Goal: Task Accomplishment & Management: Complete application form

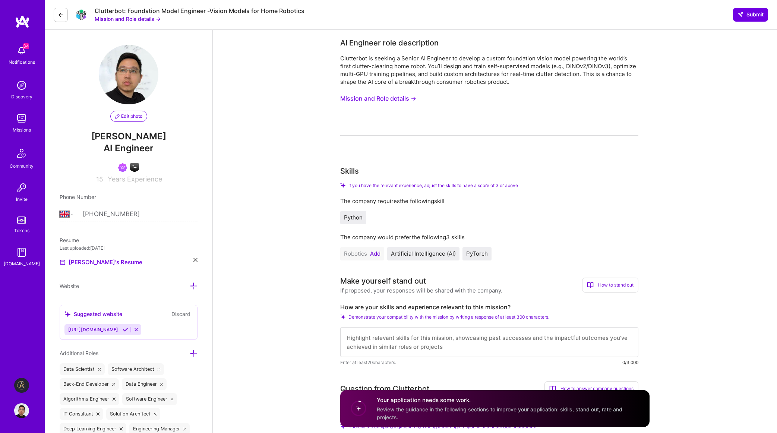
select select "GB"
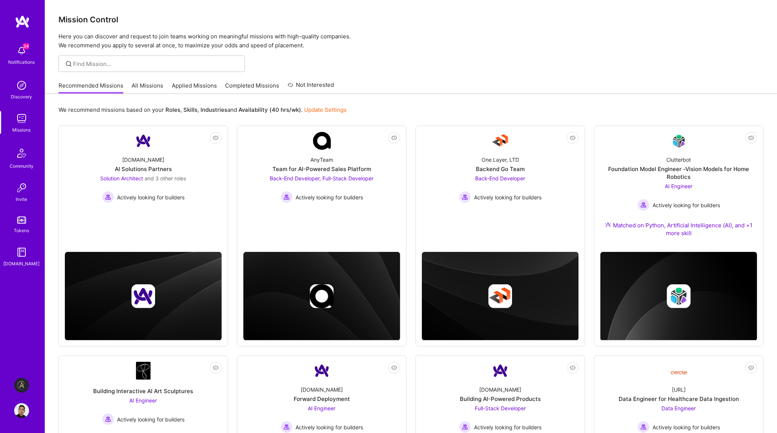
click at [536, 53] on div "Mission Control Here you can discover and request to join teams working on mean…" at bounding box center [411, 293] width 732 height 587
click at [424, 88] on div "Recommended Missions All Missions Applied Missions Completed Missions Not Inter…" at bounding box center [411, 86] width 705 height 16
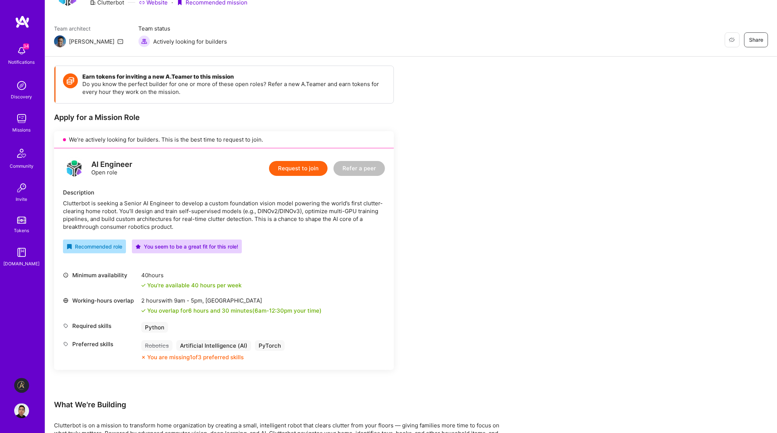
scroll to position [68, 0]
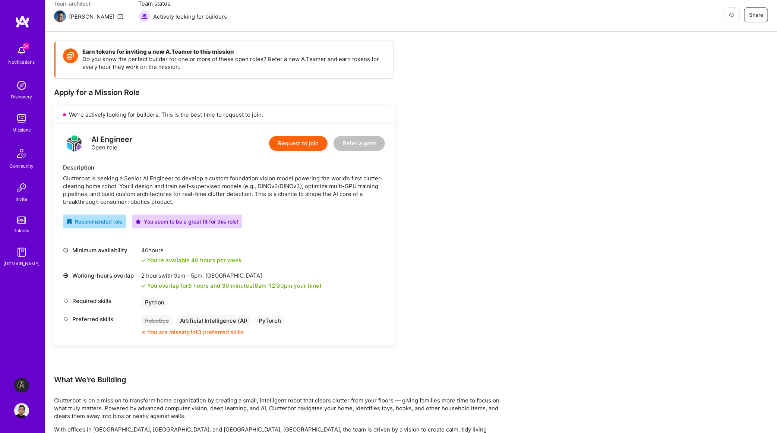
click at [75, 178] on div "Clutterbot is seeking a Senior AI Engineer to develop a custom foundation visio…" at bounding box center [224, 189] width 322 height 31
click at [286, 184] on div "Clutterbot is seeking a Senior AI Engineer to develop a custom foundation visio…" at bounding box center [224, 189] width 322 height 31
copy div "DINOv3"
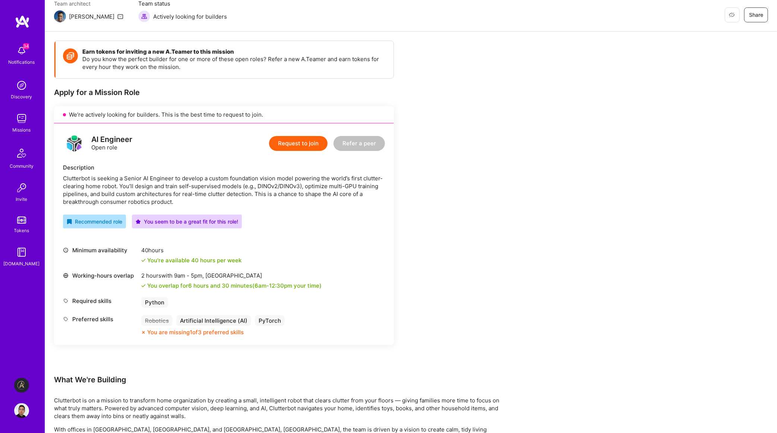
click at [418, 178] on div "Earn tokens for inviting a new [PERSON_NAME] to this mission Do you know the pe…" at bounding box center [277, 391] width 447 height 701
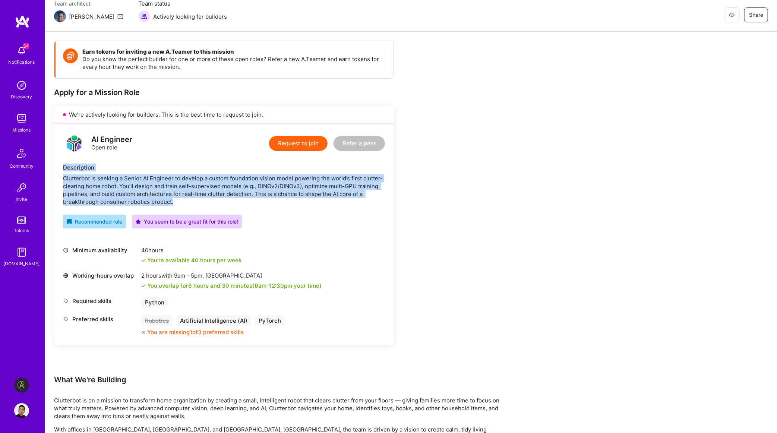
drag, startPoint x: 177, startPoint y: 199, endPoint x: 59, endPoint y: 170, distance: 121.8
click at [59, 170] on div "AI Engineer Open role Request to join Refer a peer Description [PERSON_NAME] is…" at bounding box center [224, 234] width 340 height 222
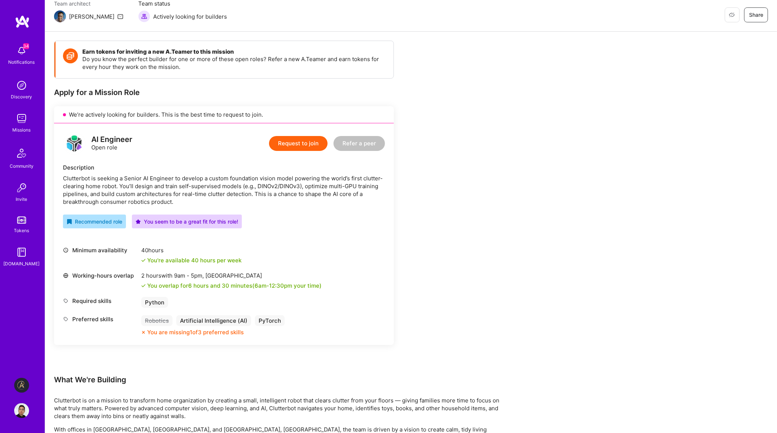
click at [456, 316] on div "Earn tokens for inviting a new [PERSON_NAME] to this mission Do you know the pe…" at bounding box center [277, 391] width 447 height 701
click at [475, 302] on div "Earn tokens for inviting a new [PERSON_NAME] to this mission Do you know the pe…" at bounding box center [277, 391] width 447 height 701
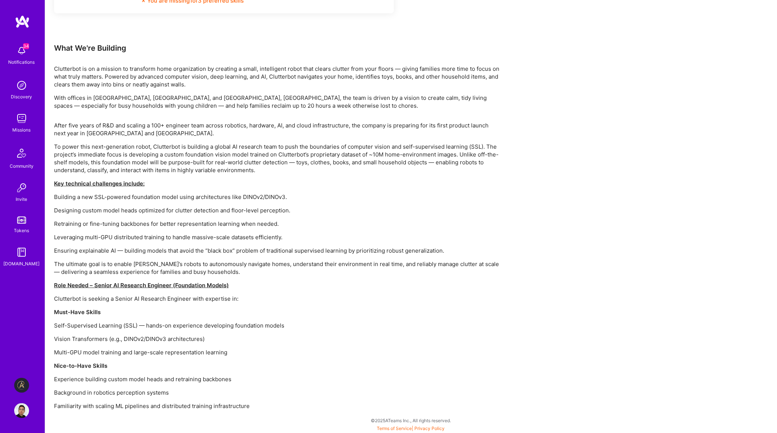
click at [547, 326] on div "Earn tokens for inviting a new [PERSON_NAME] to this mission Do you know the pe…" at bounding box center [411, 66] width 732 height 733
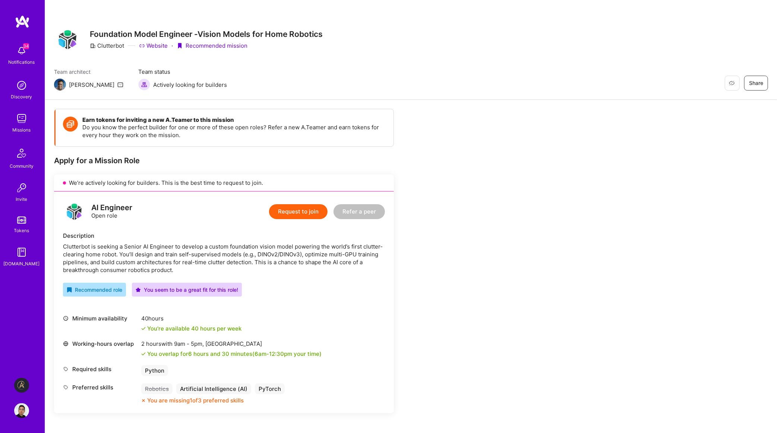
click at [158, 43] on link "Website" at bounding box center [153, 46] width 29 height 8
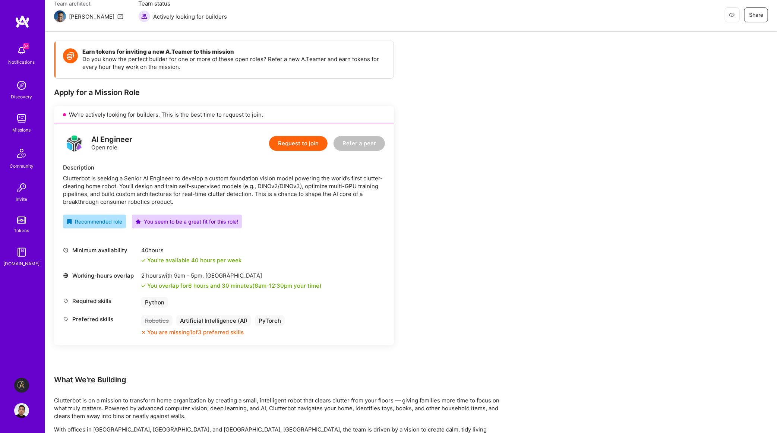
scroll to position [136, 0]
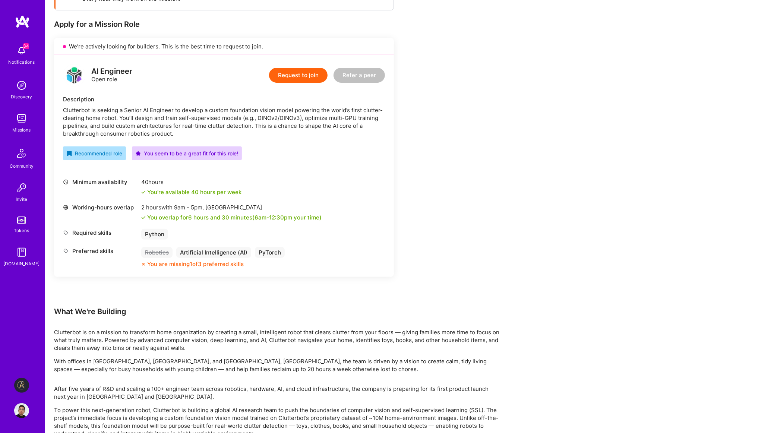
click at [322, 81] on button "Request to join" at bounding box center [298, 75] width 59 height 15
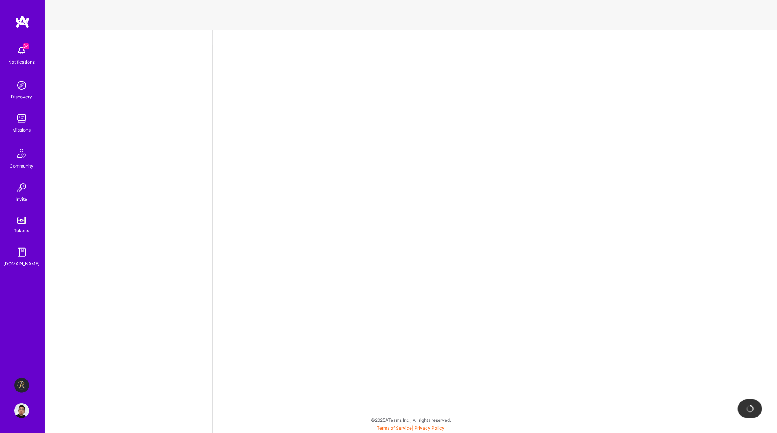
select select "GB"
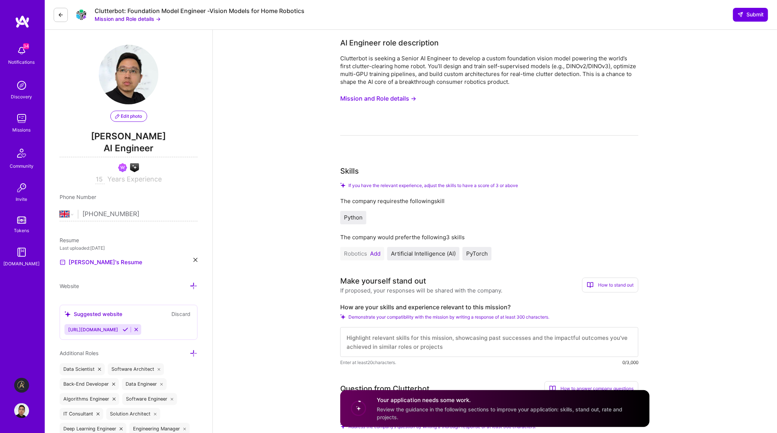
click at [404, 97] on button "Mission and Role details →" at bounding box center [378, 99] width 76 height 14
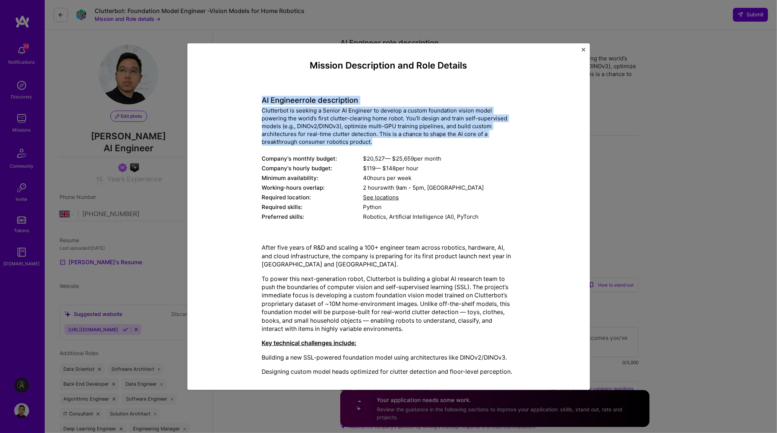
drag, startPoint x: 387, startPoint y: 149, endPoint x: 252, endPoint y: 105, distance: 142.5
click at [252, 105] on div "Mission Description and Role Details AI Engineer role description Clutterbot is…" at bounding box center [389, 333] width 368 height 547
copy div "AI Engineer role description Clutterbot is seeking a Senior AI Engineer to deve…"
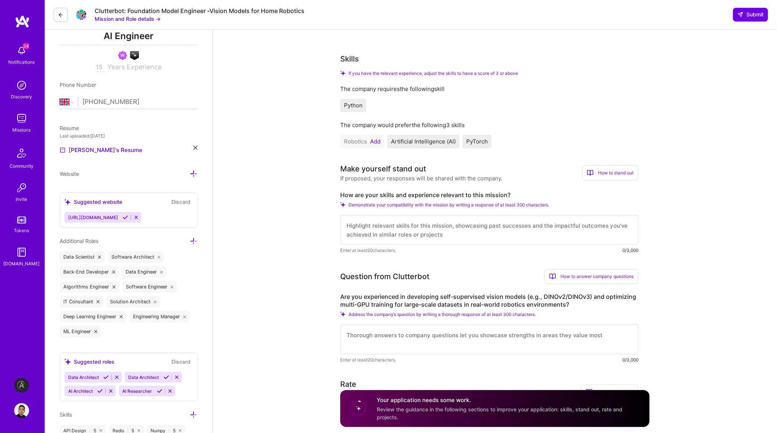
scroll to position [136, 0]
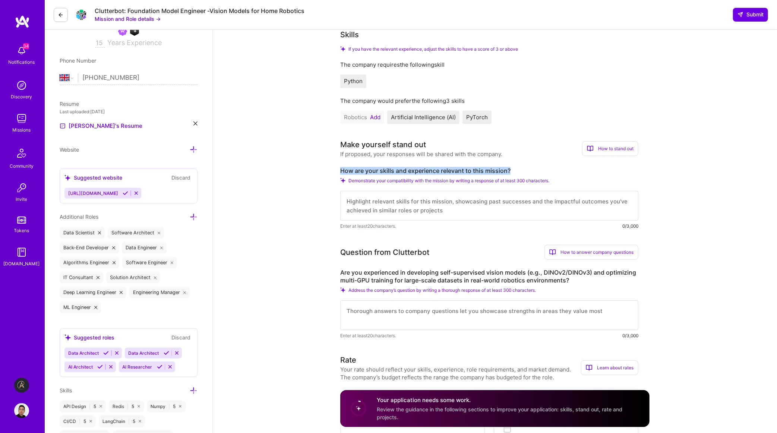
drag, startPoint x: 515, startPoint y: 171, endPoint x: 339, endPoint y: 168, distance: 175.9
copy label "How are your skills and experience relevant to this mission?"
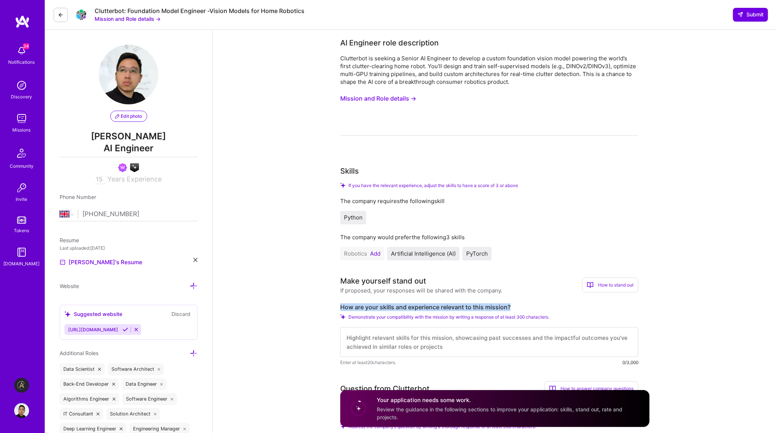
click at [358, 100] on button "Mission and Role details →" at bounding box center [378, 99] width 76 height 14
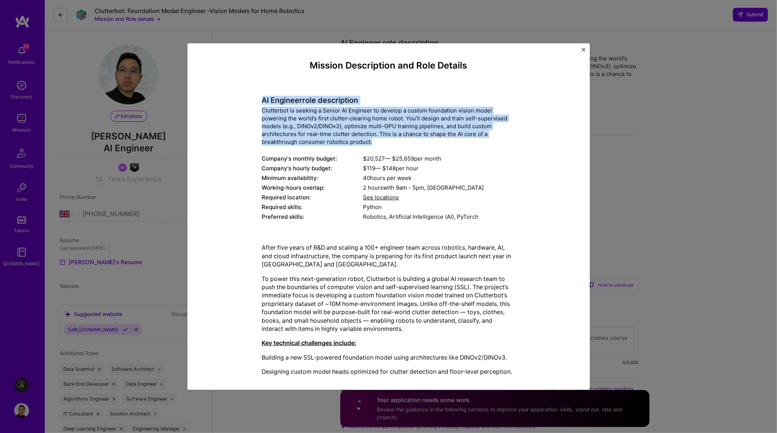
drag, startPoint x: 382, startPoint y: 141, endPoint x: 264, endPoint y: 102, distance: 124.2
click at [264, 102] on div "AI Engineer role description Clutterbot is seeking a Senior AI Engineer to deve…" at bounding box center [388, 154] width 253 height 137
copy div "AI Engineer role description Clutterbot is seeking a Senior AI Engineer to deve…"
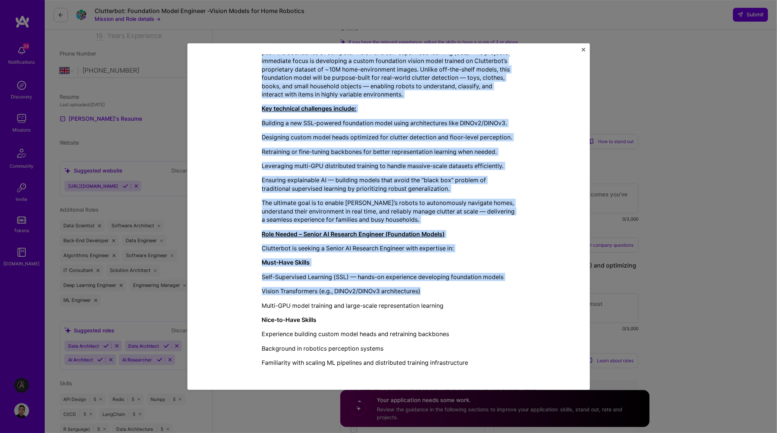
scroll to position [205, 0]
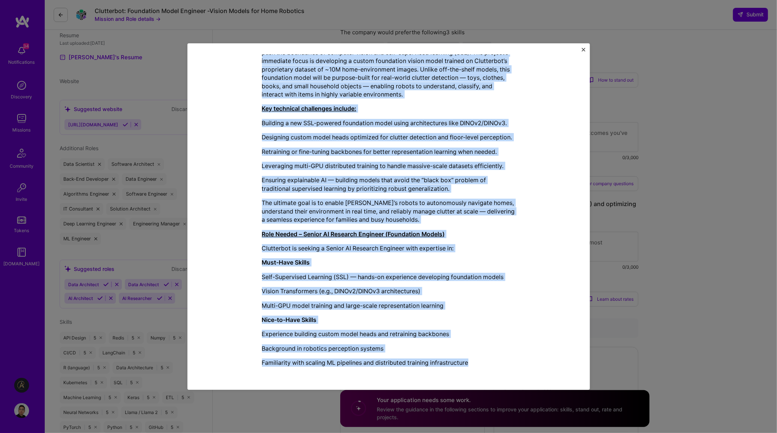
drag, startPoint x: 271, startPoint y: 184, endPoint x: 473, endPoint y: 354, distance: 264.3
click at [474, 362] on div "After five years of R&D and scaling a 100+ engineer team across robotics, hardw…" at bounding box center [388, 188] width 253 height 358
copy div "After five years of R&D and scaling a 100+ engineer team across robotics, hardw…"
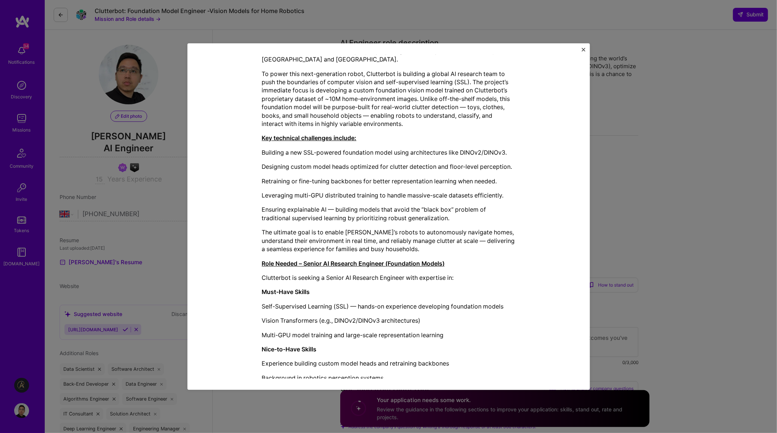
click at [632, 186] on div "Mission Description and Role Details AI Engineer role description Clutterbot is…" at bounding box center [388, 216] width 777 height 433
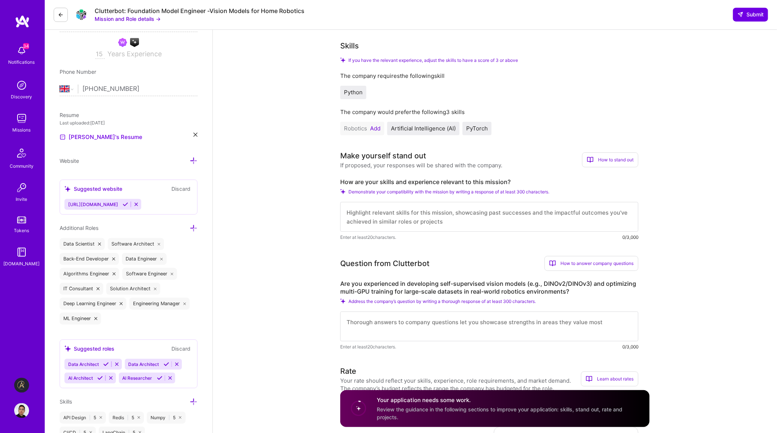
scroll to position [136, 0]
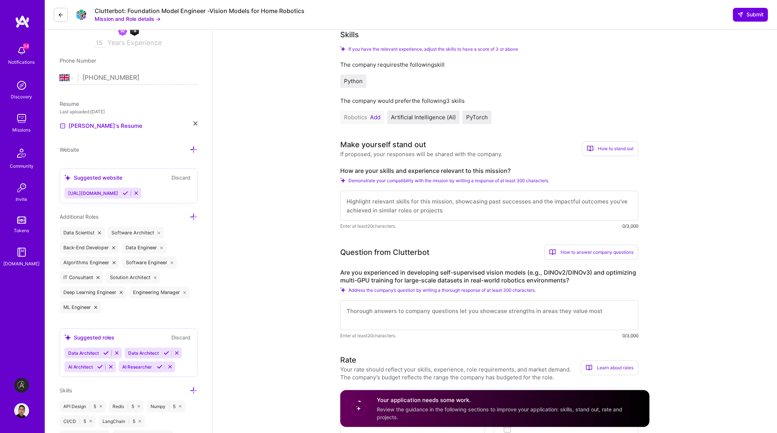
click at [395, 211] on textarea at bounding box center [489, 206] width 298 height 30
paste textarea "As an accomplished Machine Learning leader with over 10 years of experience, my…"
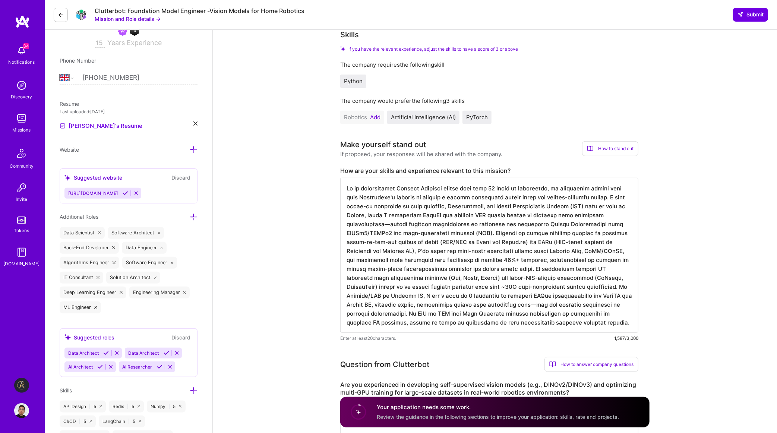
click at [465, 235] on textarea at bounding box center [489, 255] width 298 height 155
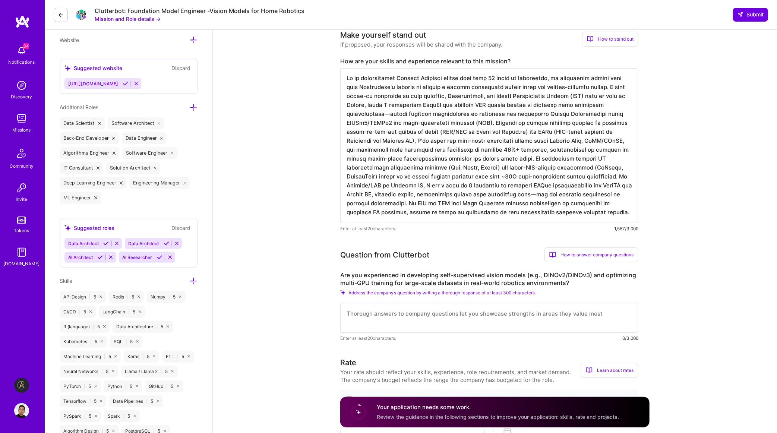
scroll to position [273, 0]
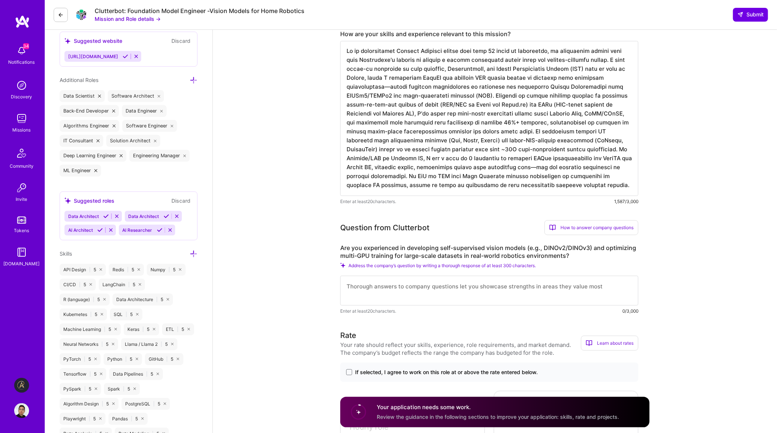
type textarea "As an accomplished Machine Learning leader with over 10 years of experience, my…"
drag, startPoint x: 408, startPoint y: 255, endPoint x: 430, endPoint y: 253, distance: 21.7
click at [430, 253] on label "Are you experienced in developing self-supervised vision models (e.g., DINOv2/D…" at bounding box center [489, 252] width 298 height 16
click at [476, 250] on label "Are you experienced in developing self-supervised vision models (e.g., DINOv2/D…" at bounding box center [489, 252] width 298 height 16
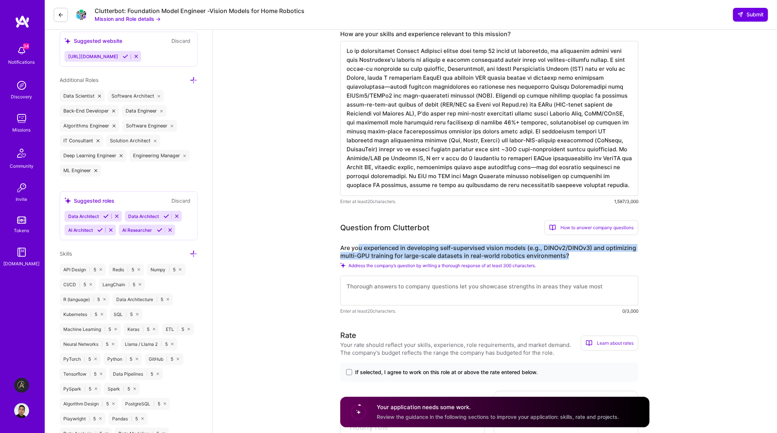
drag, startPoint x: 583, startPoint y: 258, endPoint x: 358, endPoint y: 248, distance: 224.9
click at [358, 248] on label "Are you experienced in developing self-supervised vision models (e.g., DINOv2/D…" at bounding box center [489, 252] width 298 height 16
click at [377, 249] on label "Are you experienced in developing self-supervised vision models (e.g., DINOv2/D…" at bounding box center [489, 252] width 298 height 16
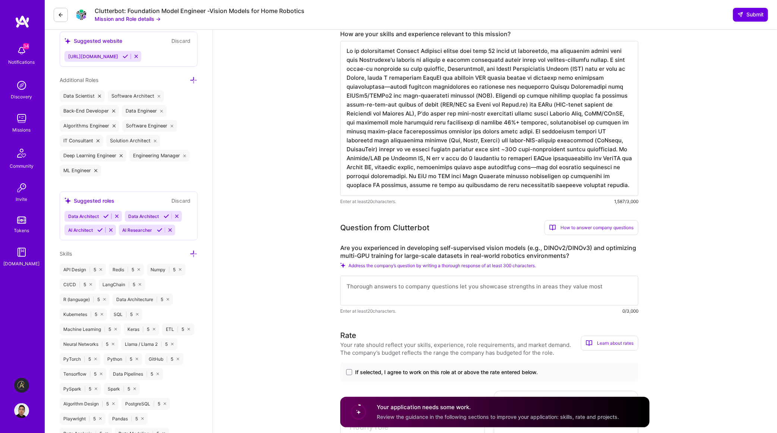
click at [404, 291] on textarea at bounding box center [489, 291] width 298 height 30
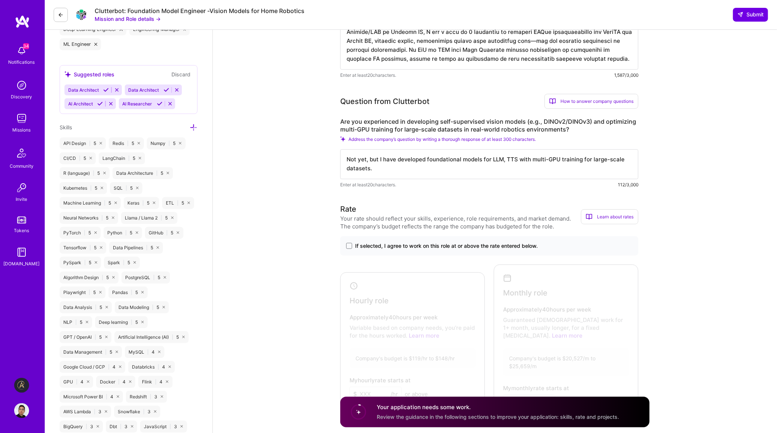
scroll to position [410, 0]
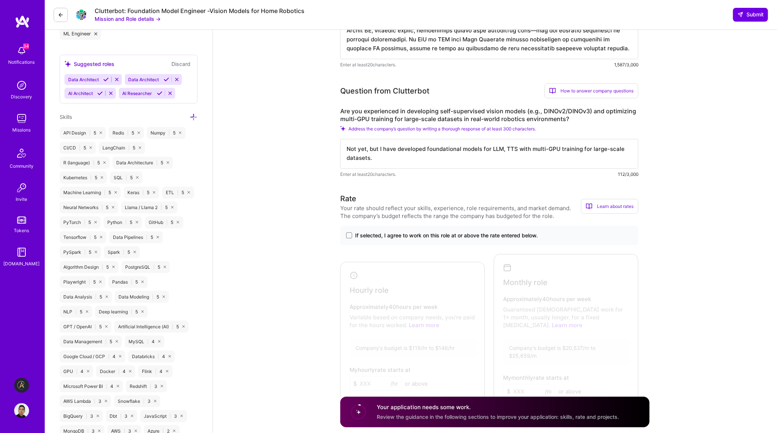
type textarea "Not yet, but I have developed foundational models for LLM, TTS with multi-GPU t…"
click at [418, 239] on span "If selected, I agree to work on this role at or above the rate entered below." at bounding box center [446, 235] width 183 height 7
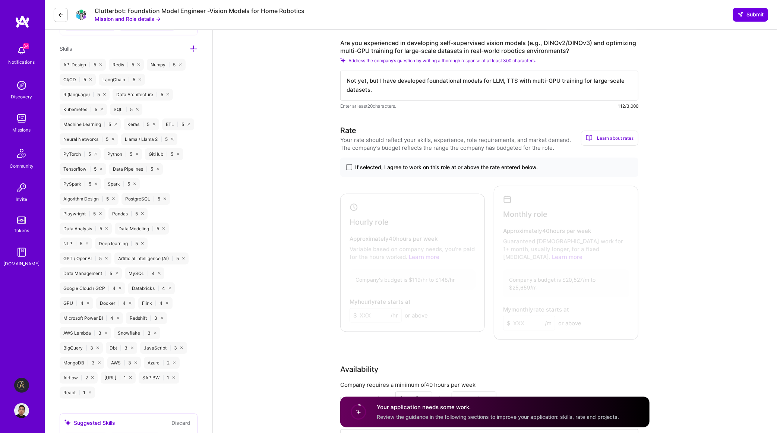
click at [350, 168] on span at bounding box center [349, 167] width 6 height 6
click at [0, 0] on input "If selected, I agree to work on this role at or above the rate entered below." at bounding box center [0, 0] width 0 height 0
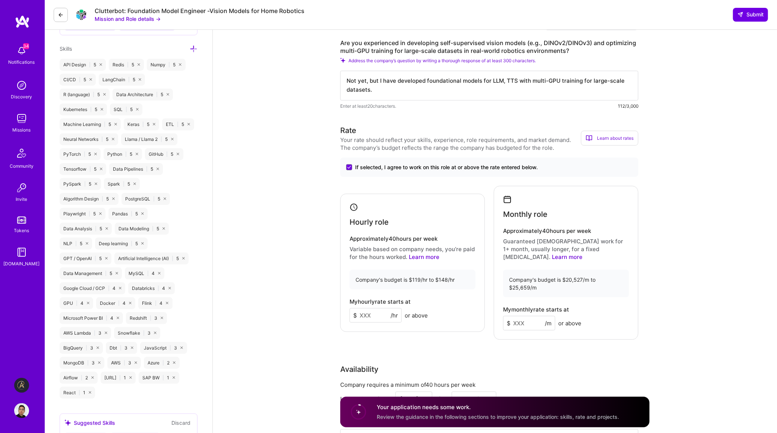
click at [524, 317] on input at bounding box center [529, 323] width 52 height 15
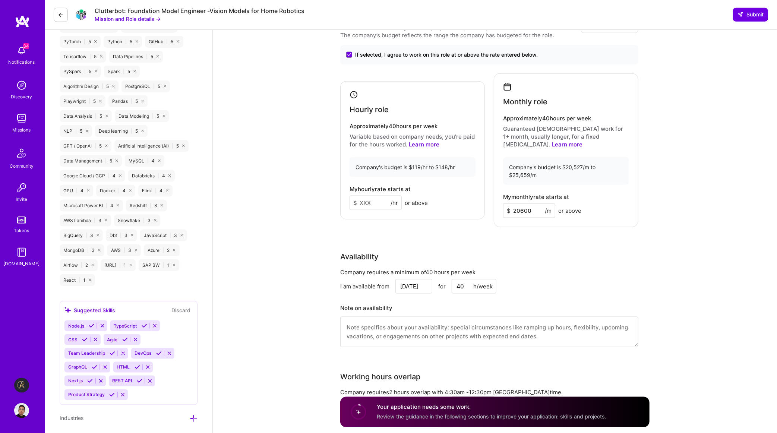
scroll to position [615, 0]
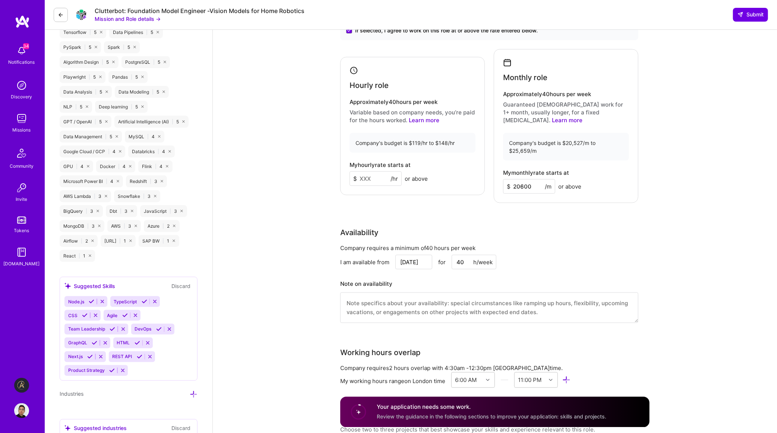
type input "20600"
click at [550, 259] on div "I am available from Sep 28 for 40 h/week" at bounding box center [489, 262] width 298 height 15
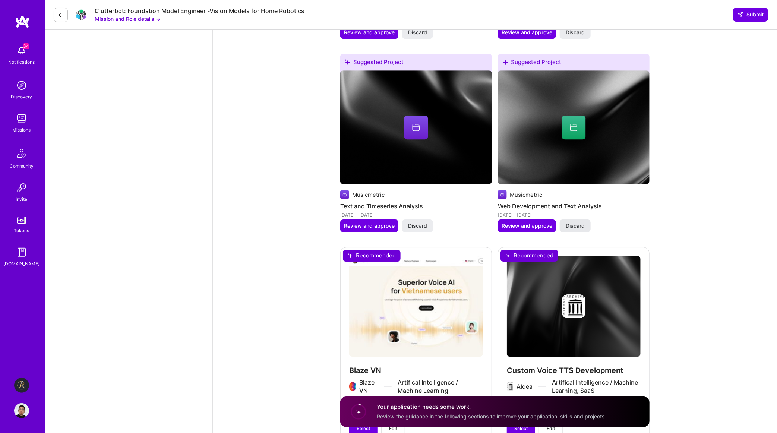
scroll to position [1503, 0]
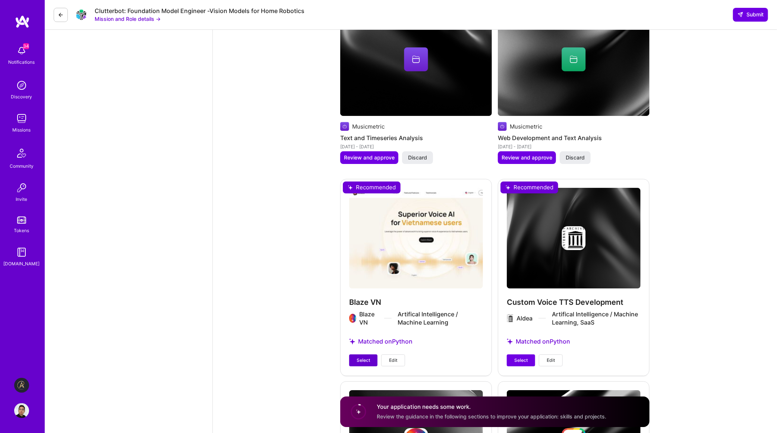
click at [371, 355] on button "Select" at bounding box center [363, 360] width 28 height 12
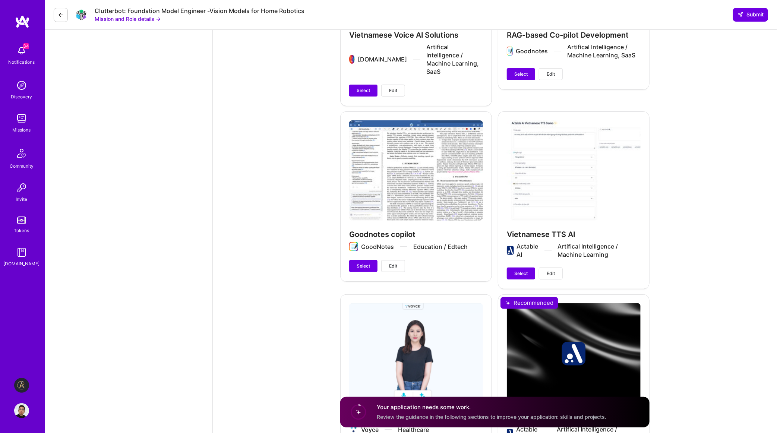
scroll to position [1981, 0]
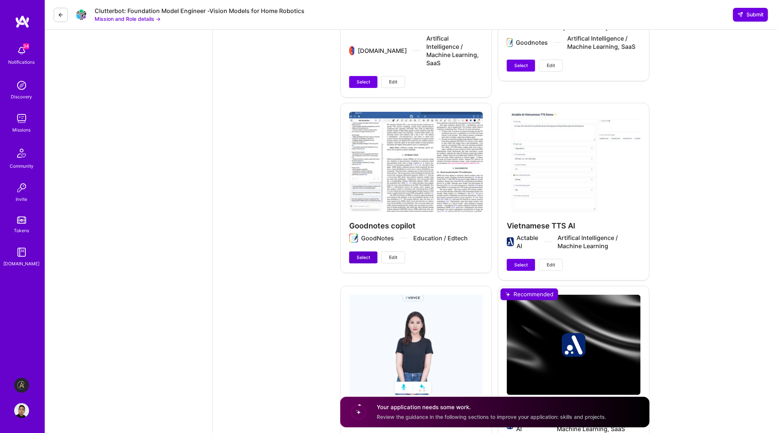
click at [366, 254] on span "Select" at bounding box center [363, 257] width 13 height 7
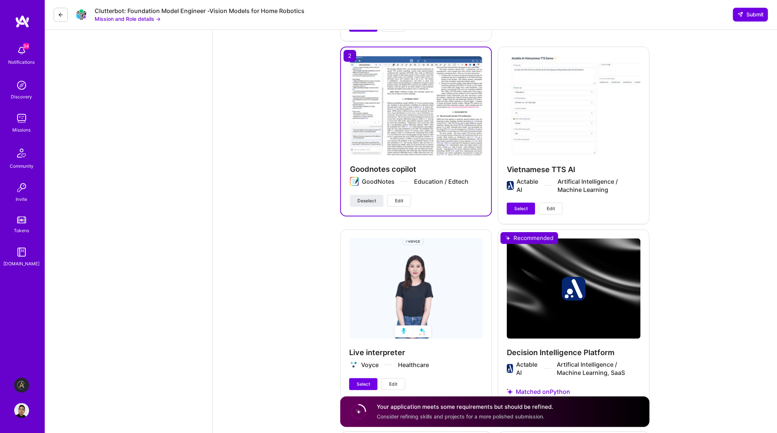
scroll to position [2118, 0]
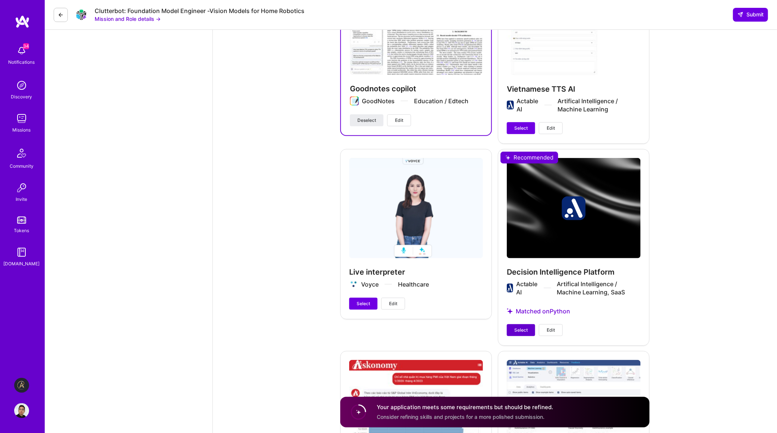
click at [527, 327] on span "Select" at bounding box center [520, 330] width 13 height 7
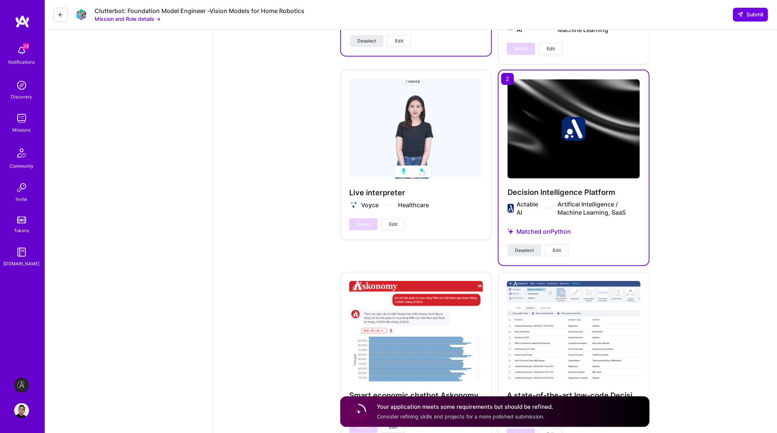
scroll to position [2244, 0]
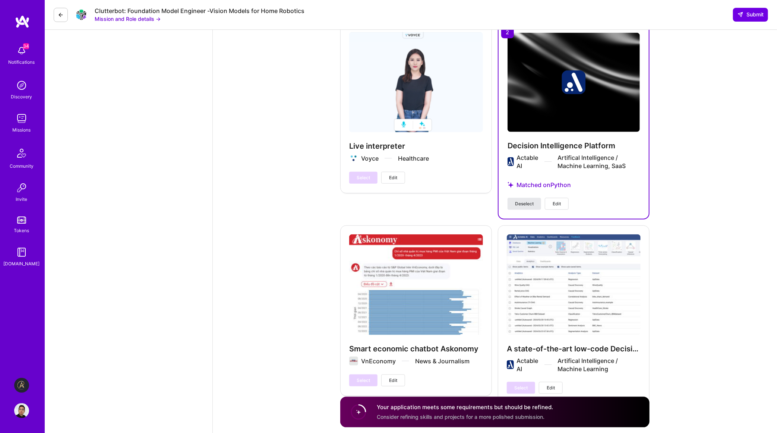
click at [534, 198] on button "Deselect" at bounding box center [525, 204] width 34 height 12
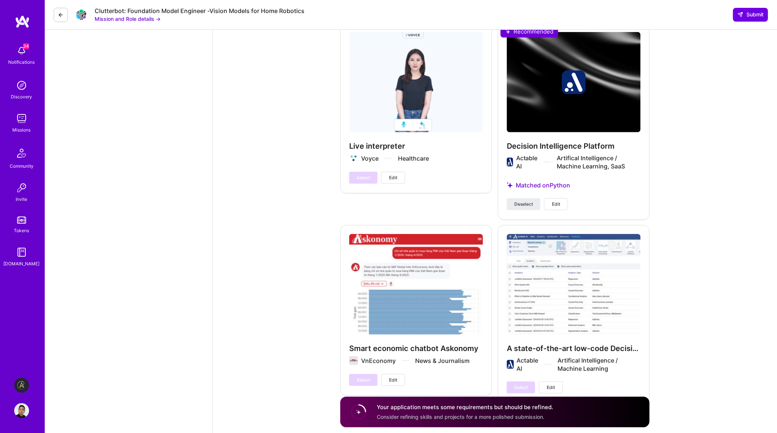
scroll to position [2244, 0]
click at [523, 385] on span "Select" at bounding box center [520, 388] width 13 height 7
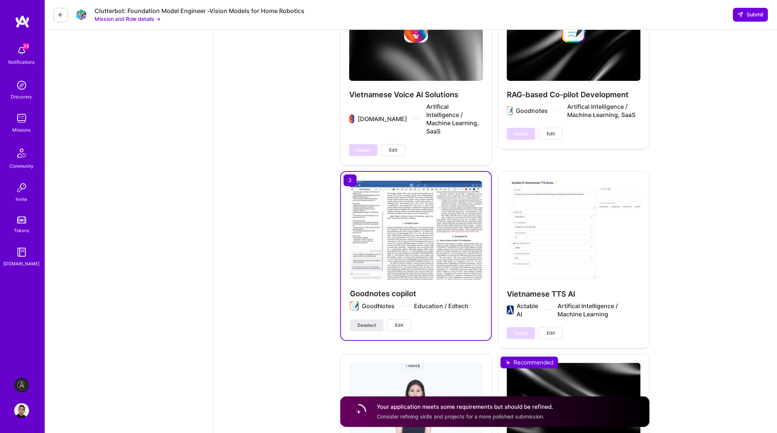
scroll to position [1834, 0]
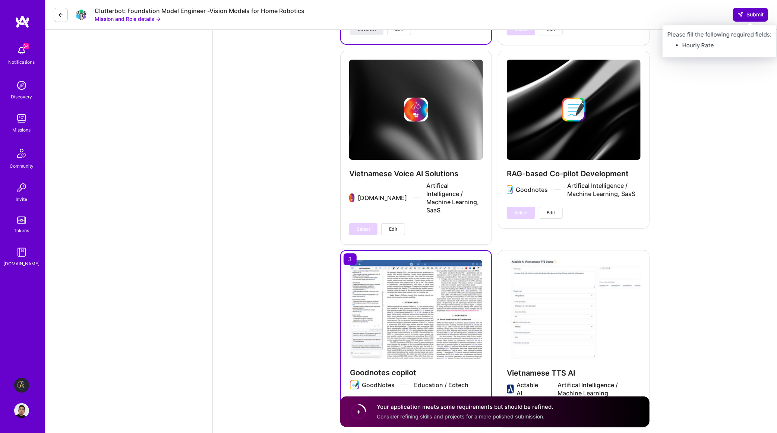
click at [757, 12] on span "Submit" at bounding box center [751, 14] width 26 height 7
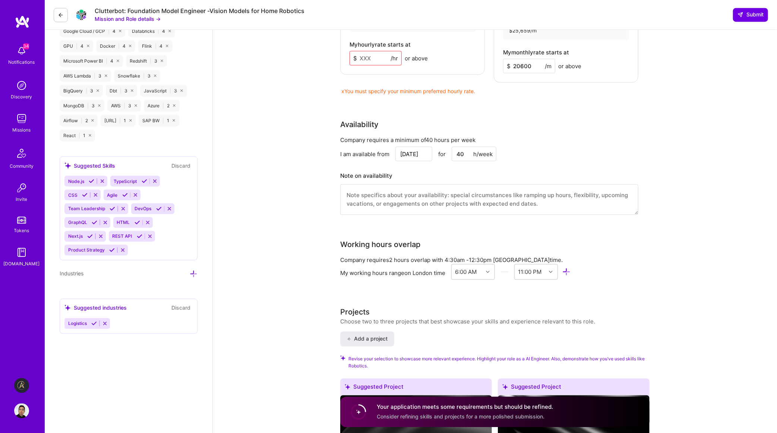
scroll to position [604, 0]
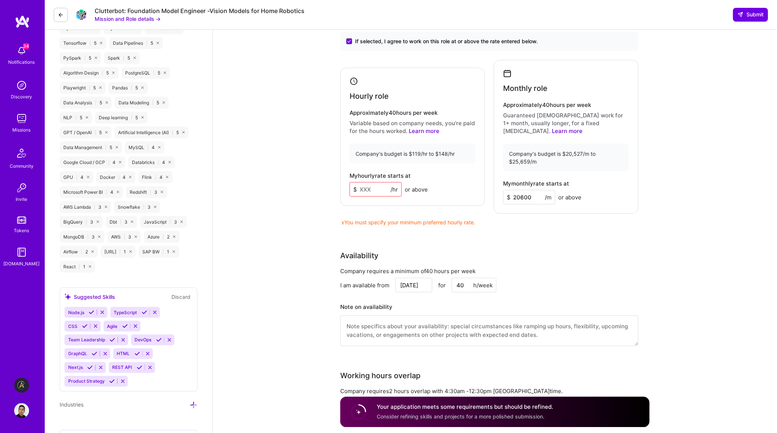
click at [380, 189] on input at bounding box center [376, 189] width 52 height 15
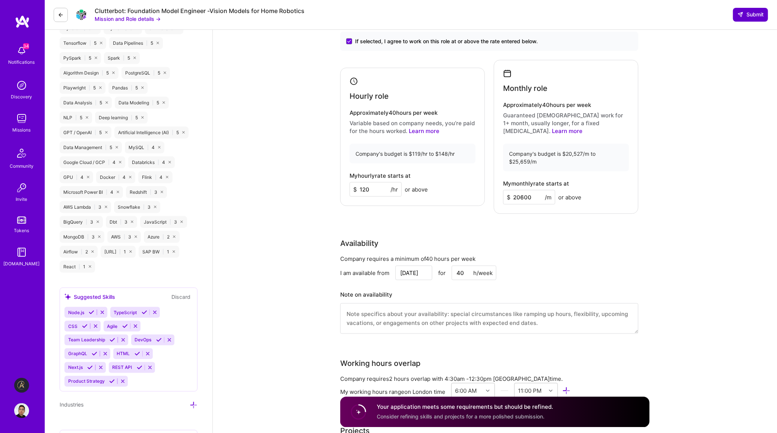
type input "120"
click at [743, 13] on icon at bounding box center [741, 15] width 6 height 6
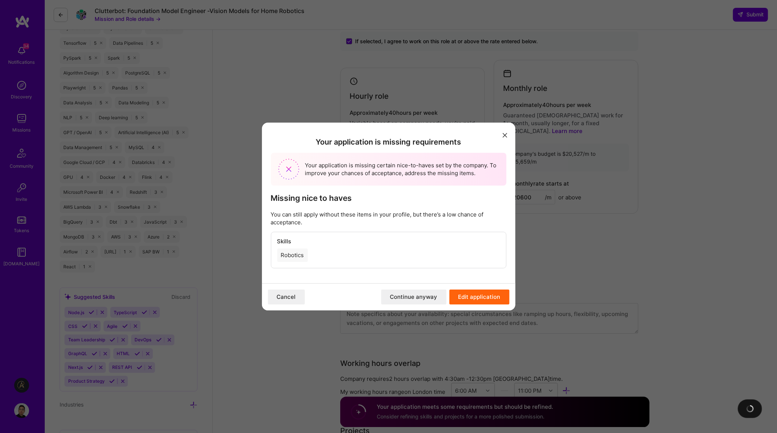
click at [433, 299] on button "Continue anyway" at bounding box center [413, 297] width 65 height 15
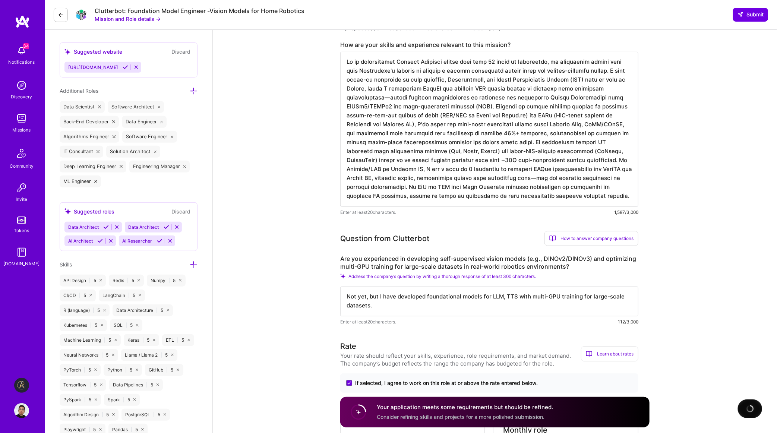
scroll to position [0, 0]
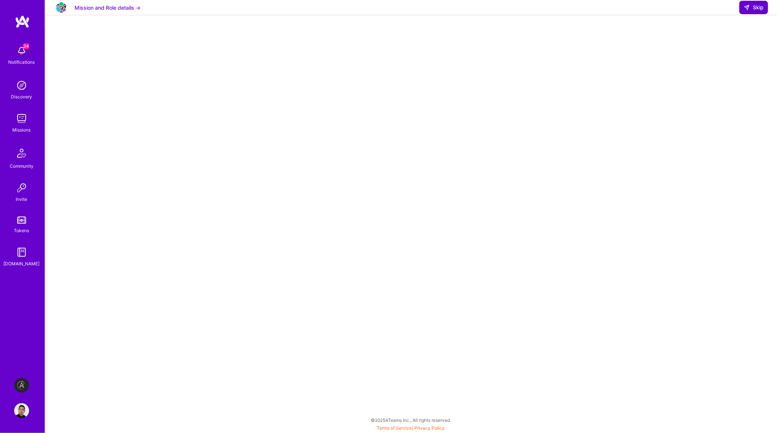
click at [761, 11] on span "Skip" at bounding box center [754, 7] width 20 height 7
select select "GB"
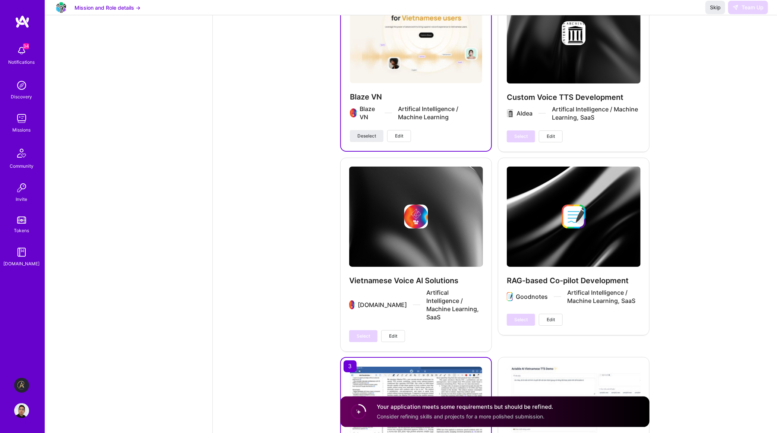
scroll to position [2118, 0]
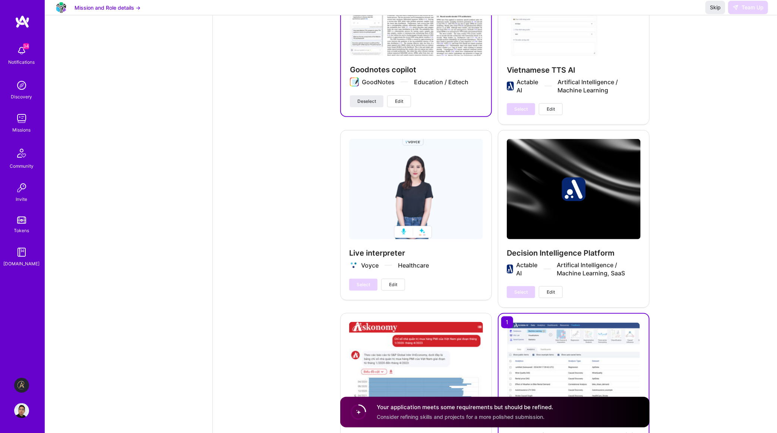
click at [601, 417] on div "Your application meets some requirements but should be refined. Consider refini…" at bounding box center [494, 412] width 309 height 31
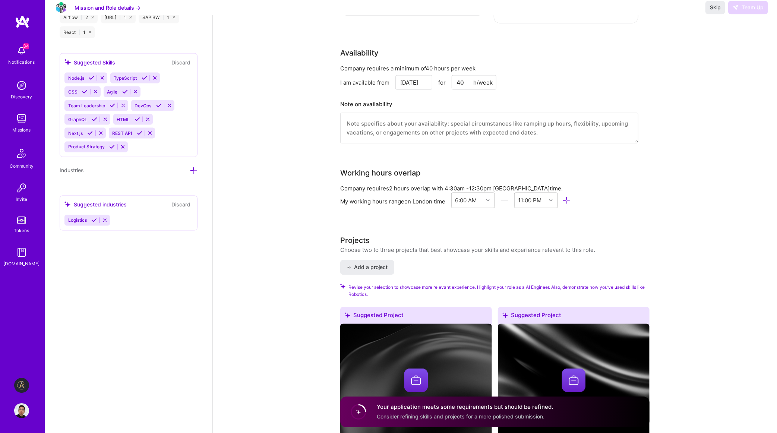
scroll to position [771, 0]
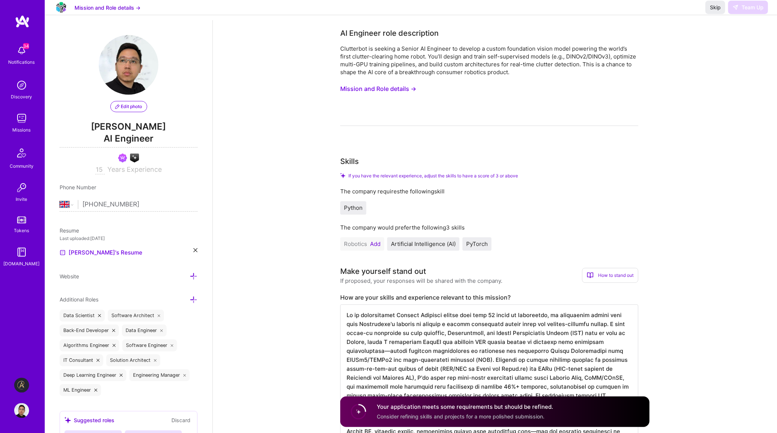
scroll to position [0, 0]
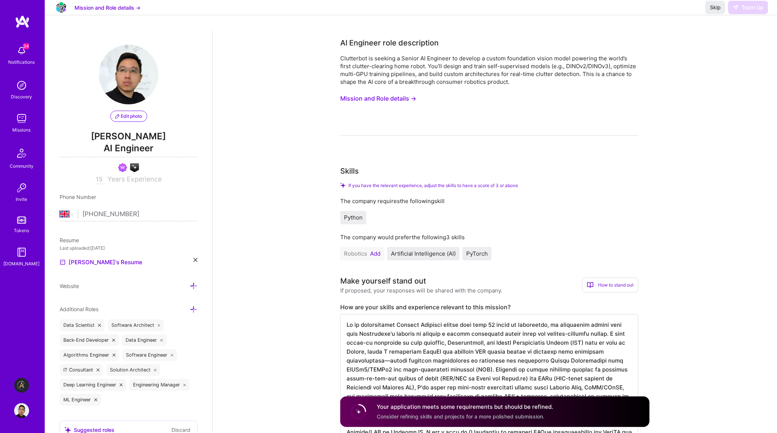
click at [375, 255] on button "Add" at bounding box center [375, 254] width 10 height 6
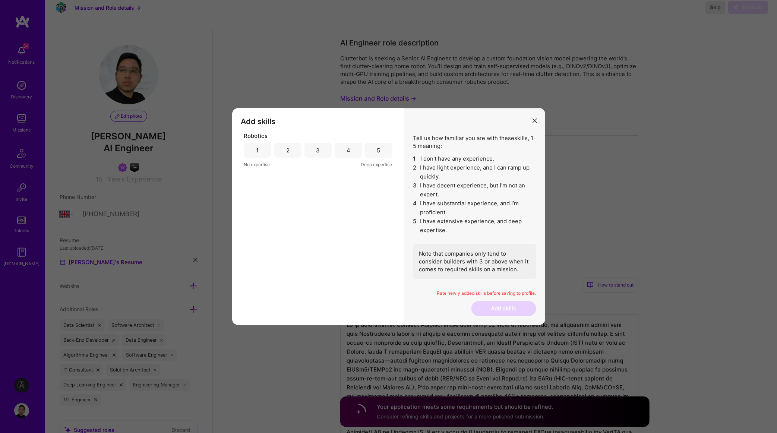
click at [259, 148] on div "1" at bounding box center [257, 150] width 27 height 15
click at [503, 310] on button "Add skills" at bounding box center [503, 308] width 65 height 15
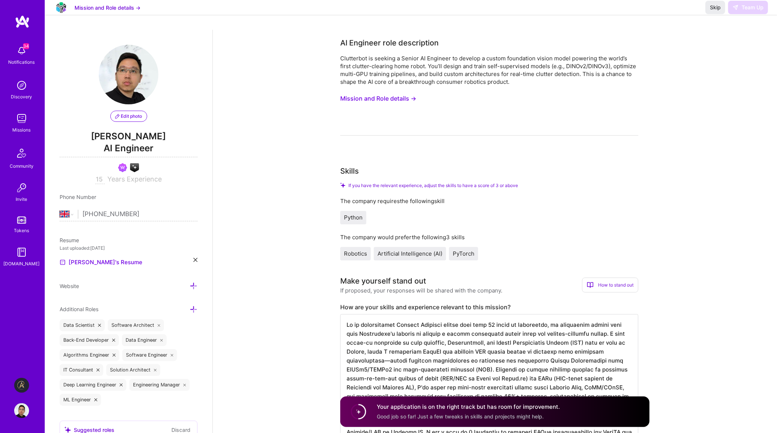
drag, startPoint x: 471, startPoint y: 416, endPoint x: 490, endPoint y: 397, distance: 27.1
click at [472, 414] on span "Good job so far! Just a few tweaks in skills and projects might help." at bounding box center [460, 416] width 167 height 6
click at [502, 376] on textarea at bounding box center [489, 391] width 298 height 155
click at [517, 379] on textarea at bounding box center [489, 391] width 298 height 155
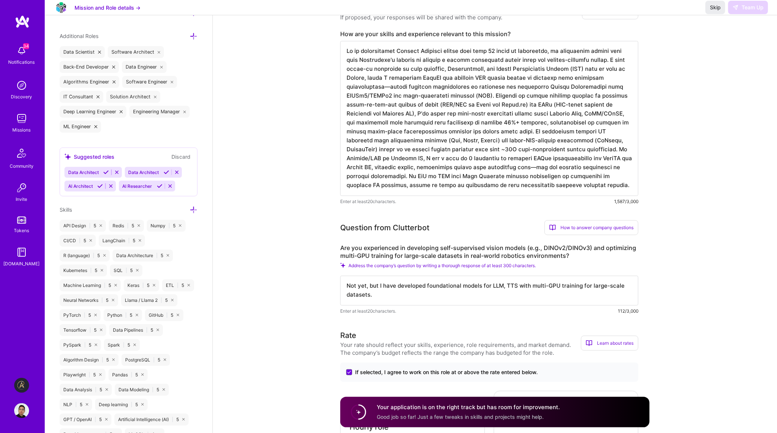
scroll to position [341, 0]
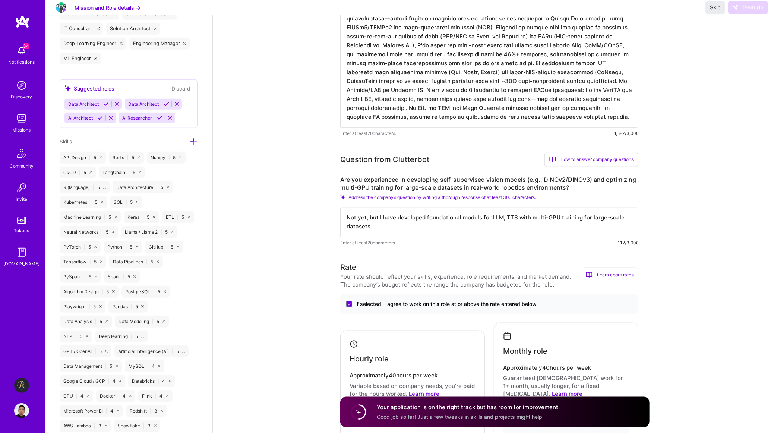
click at [497, 230] on textarea "Not yet, but I have developed foundational models for LLM, TTS with multi-GPU t…" at bounding box center [489, 223] width 298 height 30
drag, startPoint x: 580, startPoint y: 183, endPoint x: 387, endPoint y: 180, distance: 192.3
click at [387, 180] on label "Are you experienced in developing self-supervised vision models (e.g., DINOv2/D…" at bounding box center [489, 184] width 298 height 16
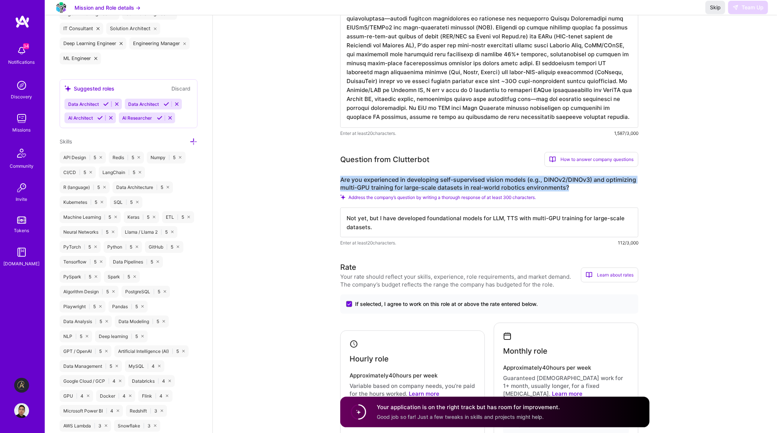
drag, startPoint x: 577, startPoint y: 189, endPoint x: 330, endPoint y: 180, distance: 247.2
copy label "Are you experienced in developing self-supervised vision models (e.g., DINOv2/D…"
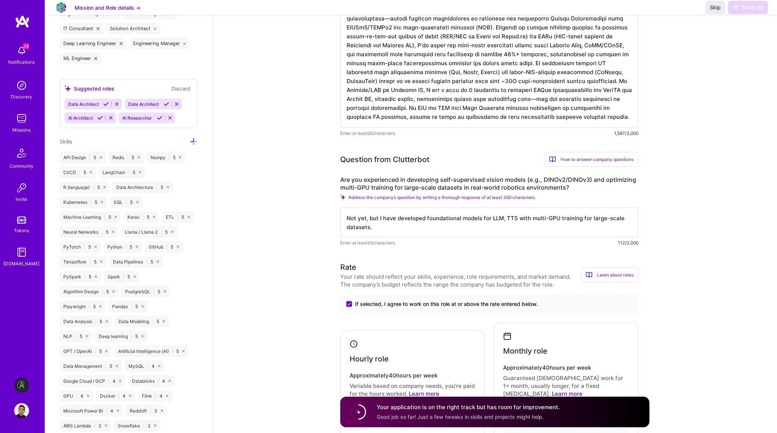
click at [450, 224] on textarea "Not yet, but I have developed foundational models for LLM, TTS with multi-GPU t…" at bounding box center [489, 223] width 298 height 30
paste textarea "While I haven't directly developed self-supervised vision models like DINOv2 or…"
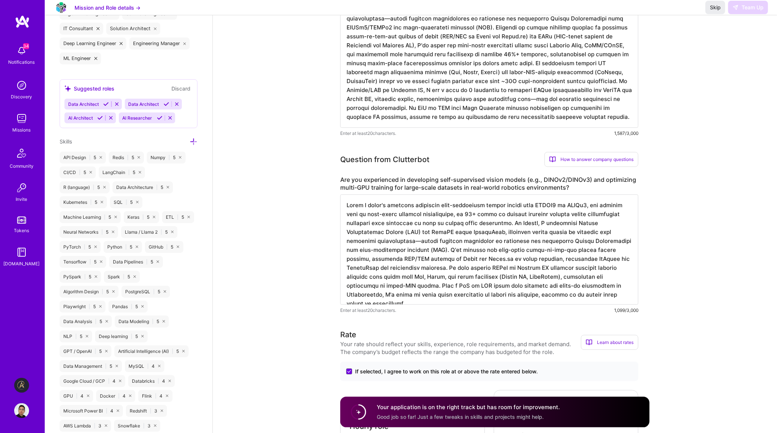
type textarea "While I haven't directly developed self-supervised vision models like DINOv2 or…"
click at [606, 262] on textarea at bounding box center [489, 250] width 298 height 110
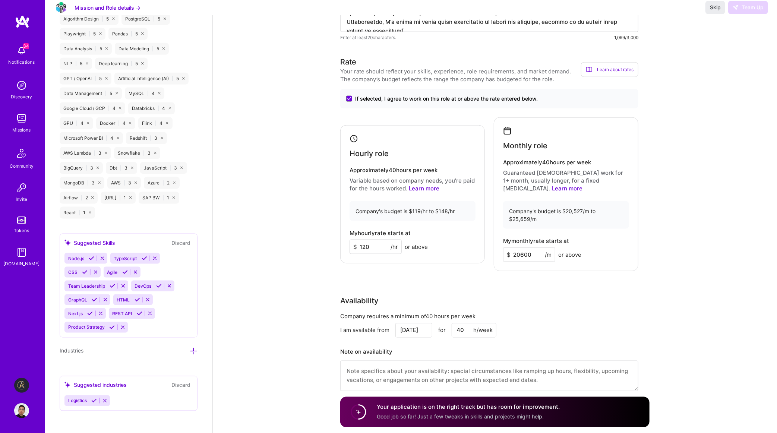
scroll to position [615, 0]
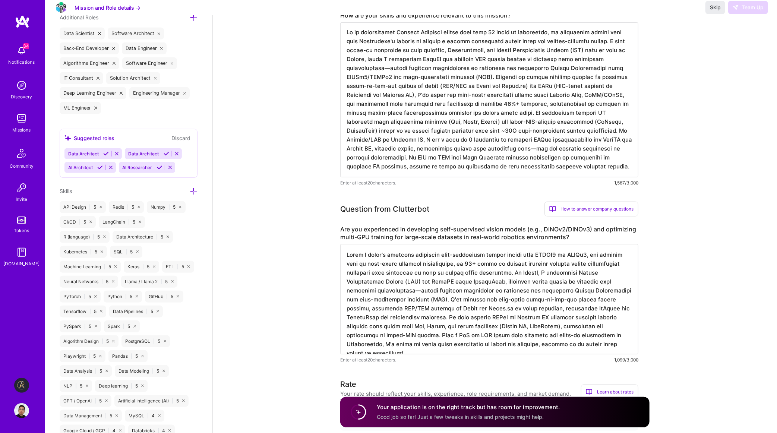
scroll to position [0, 0]
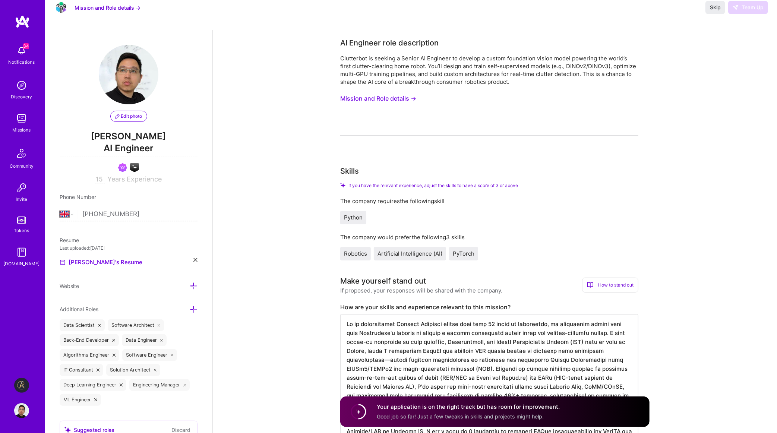
click at [587, 253] on div "Robotics Artificial Intelligence (AI) PyTorch" at bounding box center [489, 253] width 298 height 13
click at [431, 215] on div "Python" at bounding box center [489, 217] width 298 height 13
click at [723, 14] on button "Skip" at bounding box center [715, 7] width 20 height 13
click at [713, 11] on span "Skip" at bounding box center [715, 7] width 11 height 7
click at [715, 11] on span "Skip" at bounding box center [715, 7] width 11 height 7
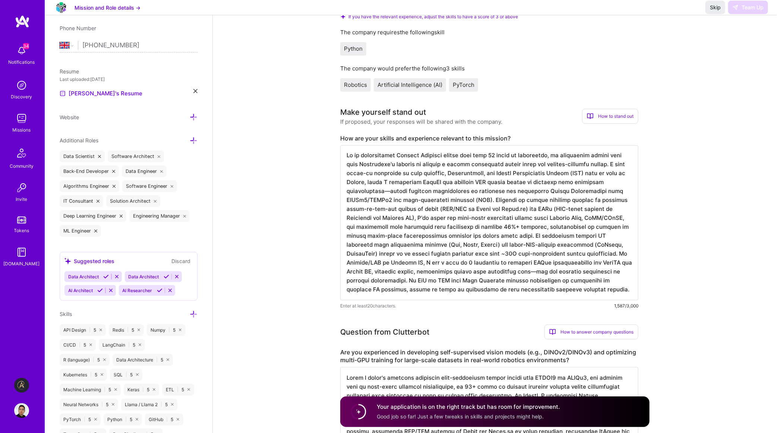
scroll to position [136, 0]
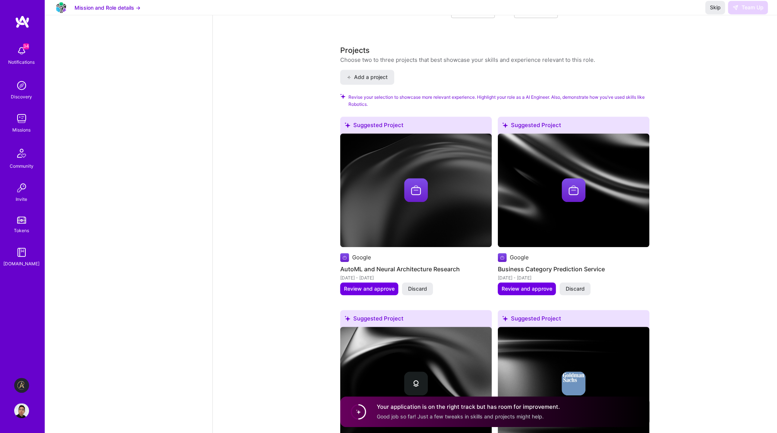
scroll to position [1044, 0]
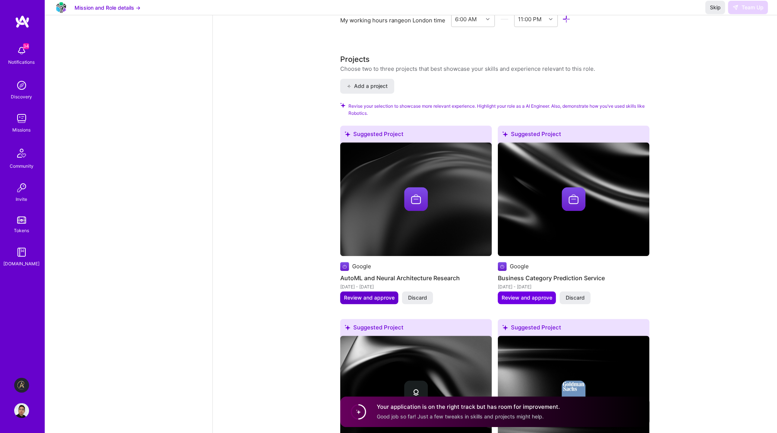
click at [392, 295] on span "Review and approve" at bounding box center [369, 297] width 51 height 7
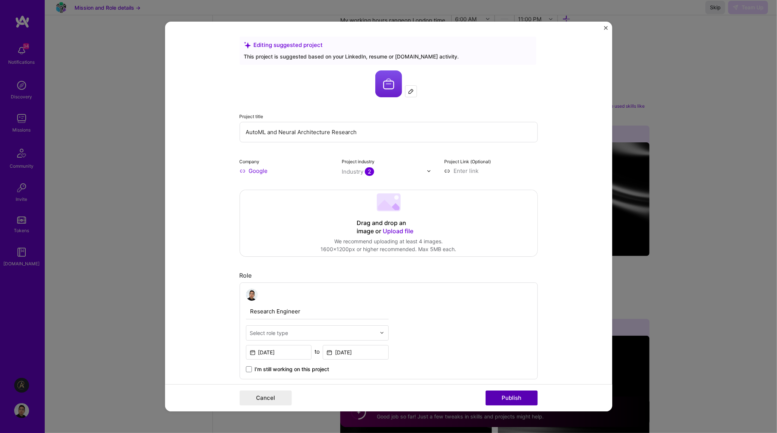
click at [512, 400] on button "Publish" at bounding box center [512, 398] width 52 height 15
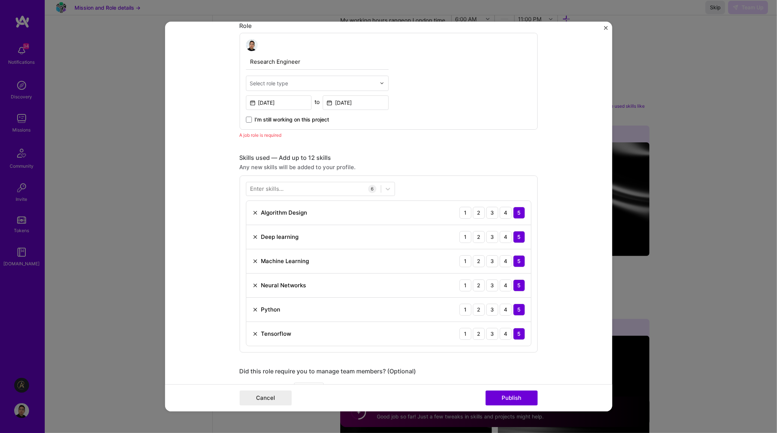
scroll to position [250, 0]
click at [634, 170] on div "Editing suggested project This project is suggested based on your LinkedIn, res…" at bounding box center [388, 216] width 777 height 433
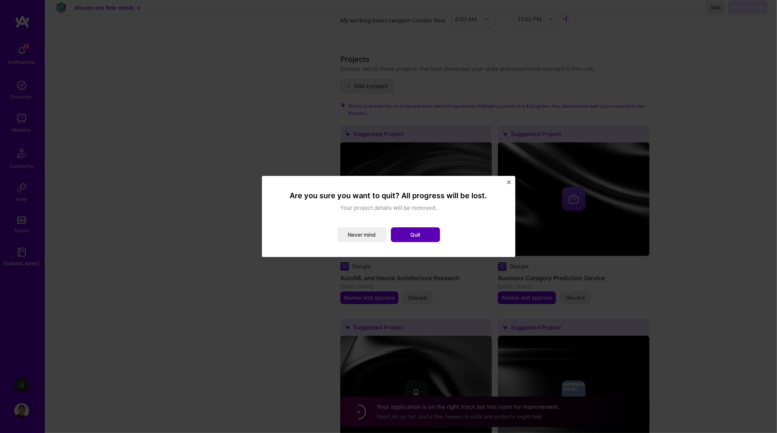
click at [425, 233] on button "Quit" at bounding box center [415, 234] width 49 height 15
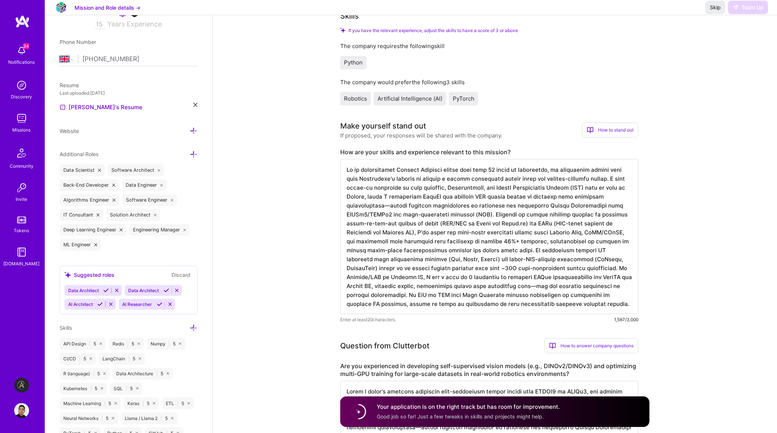
scroll to position [155, 0]
click at [492, 229] on textarea at bounding box center [489, 236] width 298 height 155
click at [405, 227] on textarea at bounding box center [489, 236] width 298 height 155
paste textarea "lthough my direct experience focuses on NLP and audio domains, my 10+ years in …"
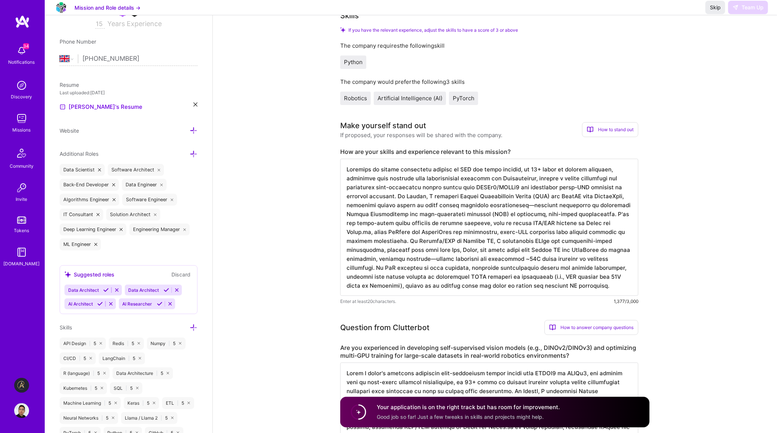
type textarea "Although my direct experience focuses on NLP and audio domains, my 10+ years in…"
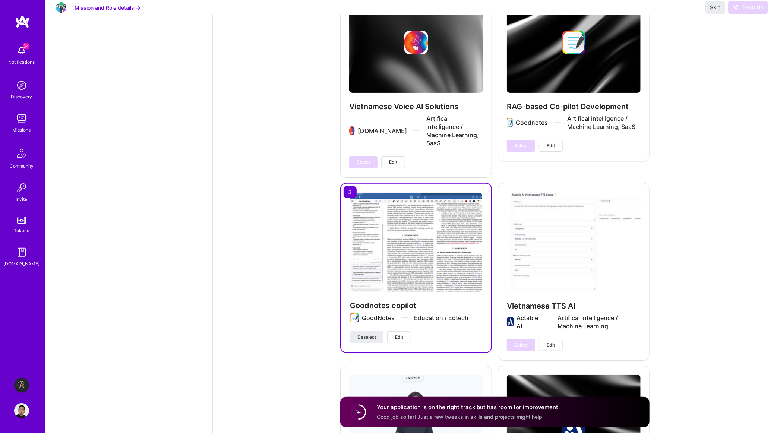
scroll to position [2255, 0]
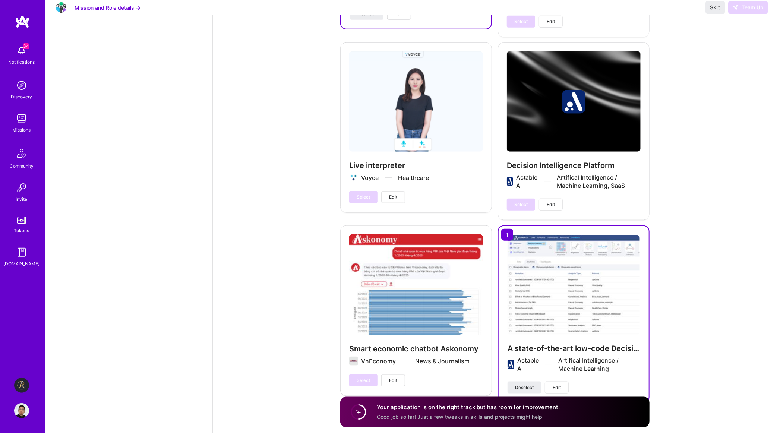
click at [518, 413] on span "Good job so far! Just a few tweaks in skills and projects might help." at bounding box center [460, 416] width 167 height 6
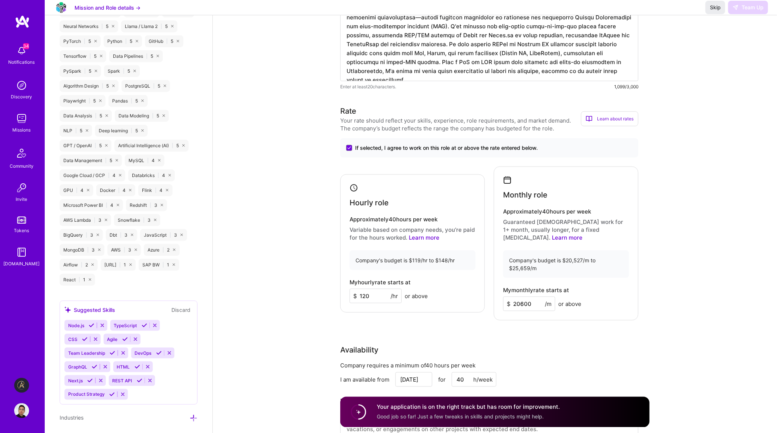
scroll to position [479, 0]
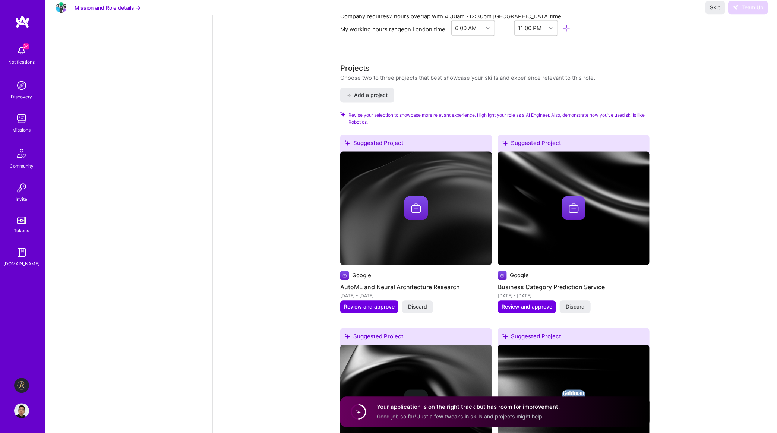
scroll to position [1094, 0]
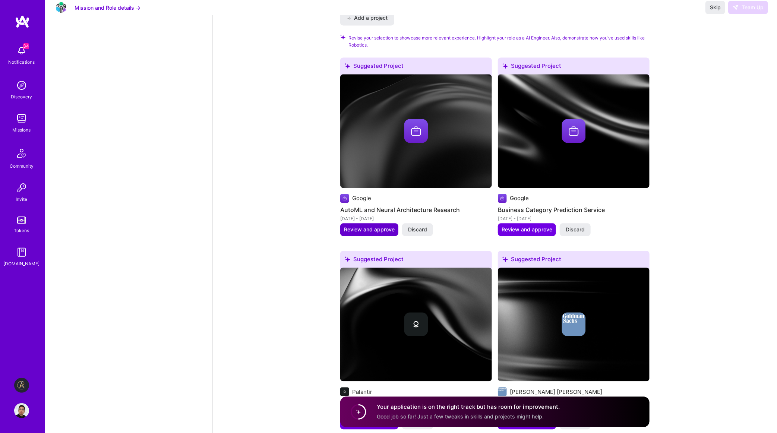
click at [388, 223] on button "Review and approve" at bounding box center [369, 229] width 58 height 13
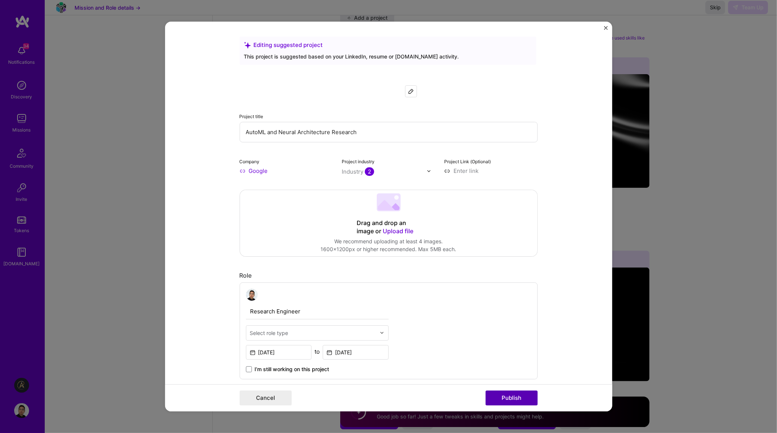
click at [515, 398] on button "Publish" at bounding box center [512, 398] width 52 height 15
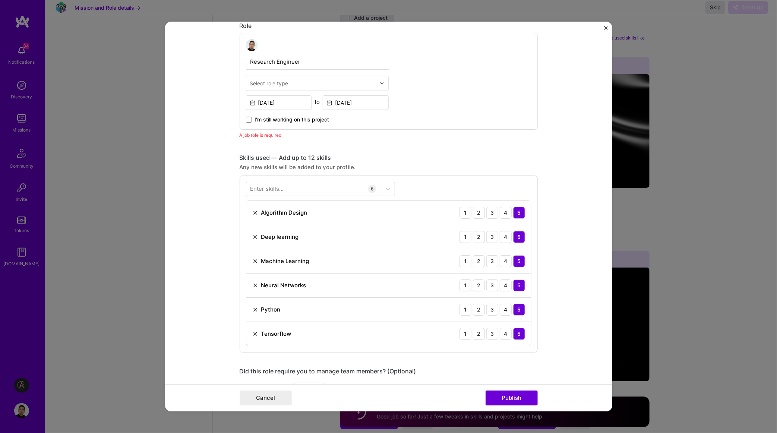
scroll to position [250, 0]
click at [514, 396] on button "Publish" at bounding box center [512, 398] width 52 height 15
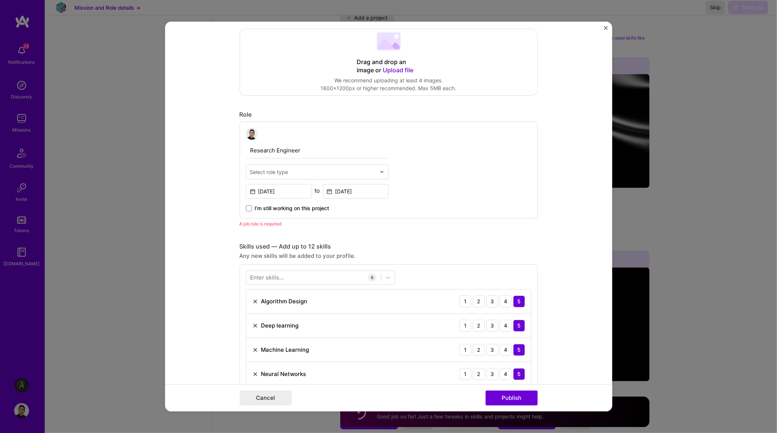
scroll to position [113, 0]
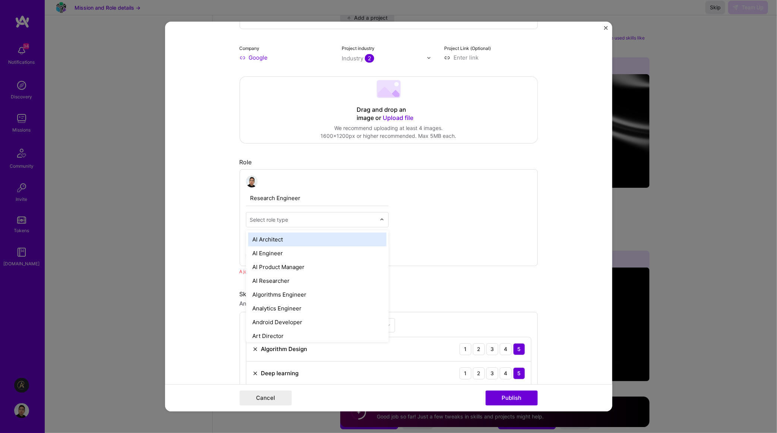
click at [290, 218] on input "text" at bounding box center [313, 220] width 126 height 8
click at [284, 251] on div "AI Engineer" at bounding box center [317, 253] width 138 height 14
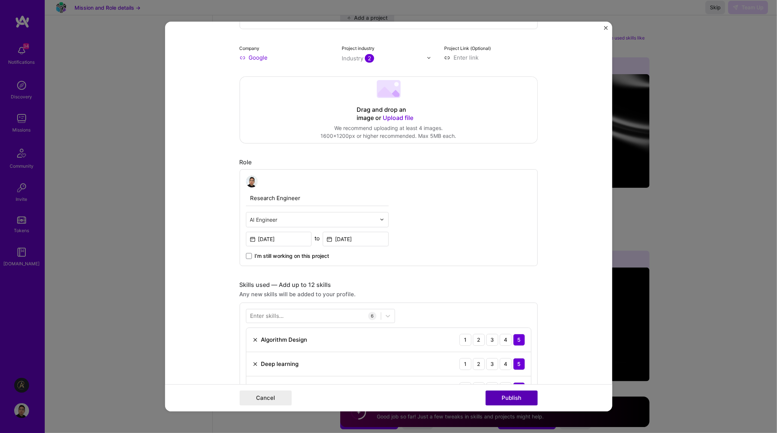
click at [521, 400] on button "Publish" at bounding box center [512, 398] width 52 height 15
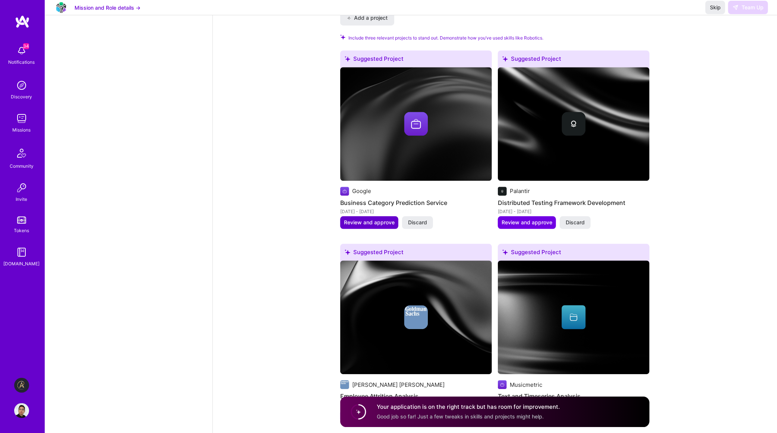
click at [382, 219] on span "Review and approve" at bounding box center [369, 222] width 51 height 7
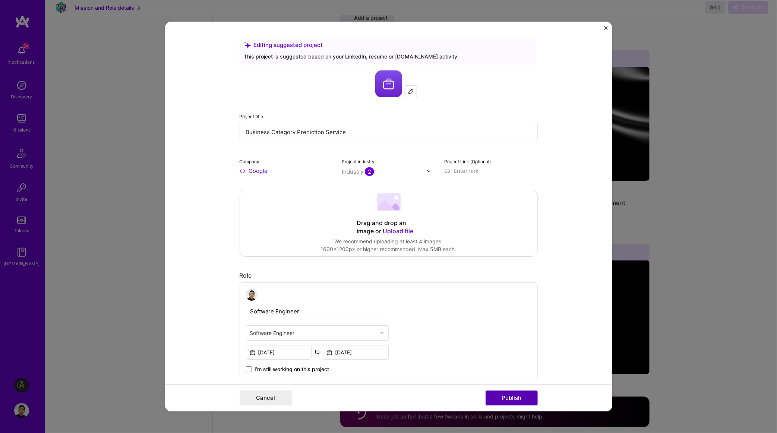
click at [510, 398] on button "Publish" at bounding box center [512, 398] width 52 height 15
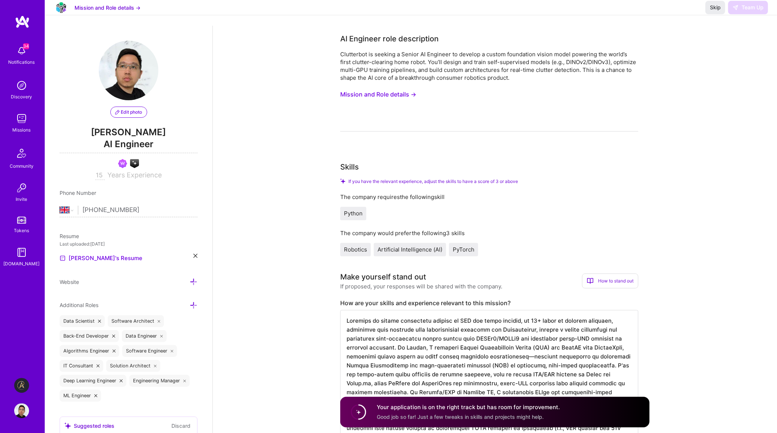
scroll to position [0, 0]
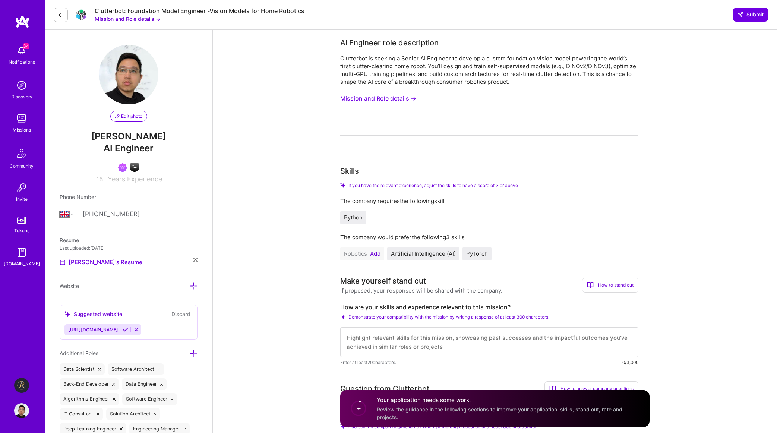
select select "GB"
click at [63, 13] on icon at bounding box center [61, 15] width 6 height 6
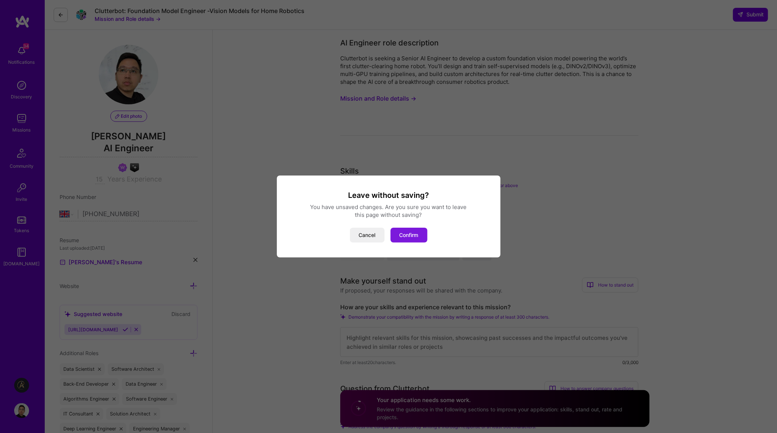
click at [412, 232] on button "Confirm" at bounding box center [409, 235] width 37 height 15
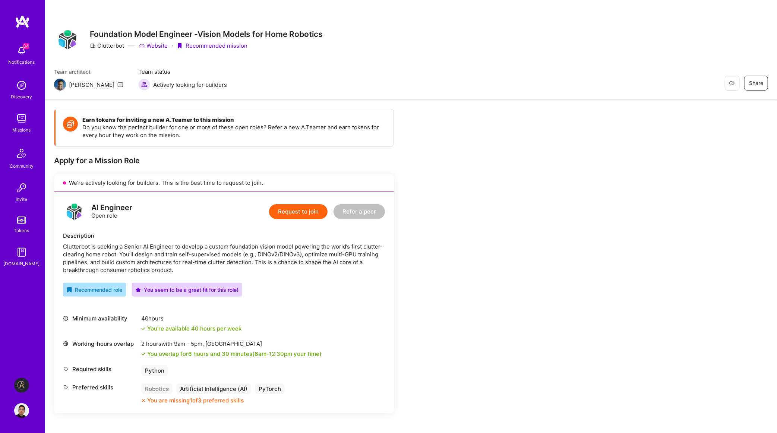
click at [23, 20] on img at bounding box center [22, 21] width 15 height 13
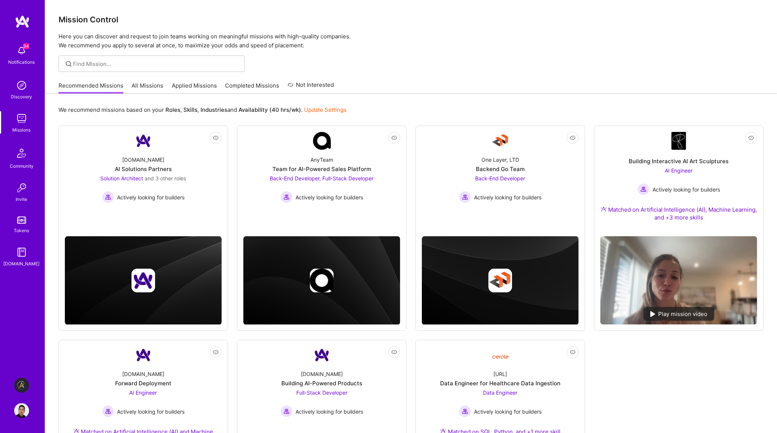
click at [410, 79] on div "Recommended Missions All Missions Applied Missions Completed Missions Not Inter…" at bounding box center [411, 86] width 705 height 16
click at [22, 408] on img at bounding box center [21, 410] width 15 height 15
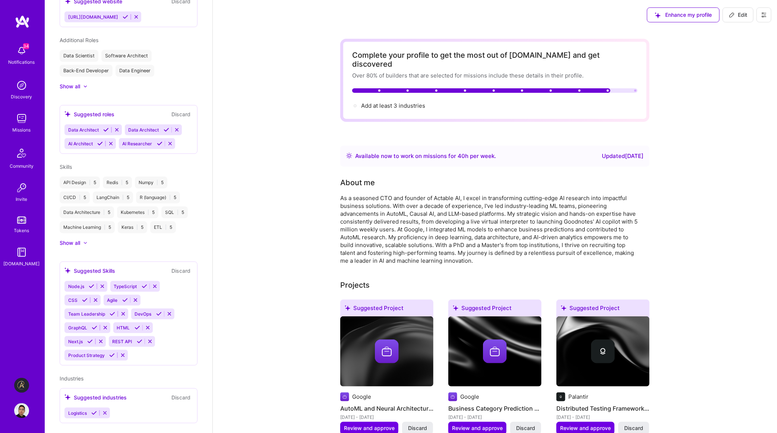
scroll to position [151, 0]
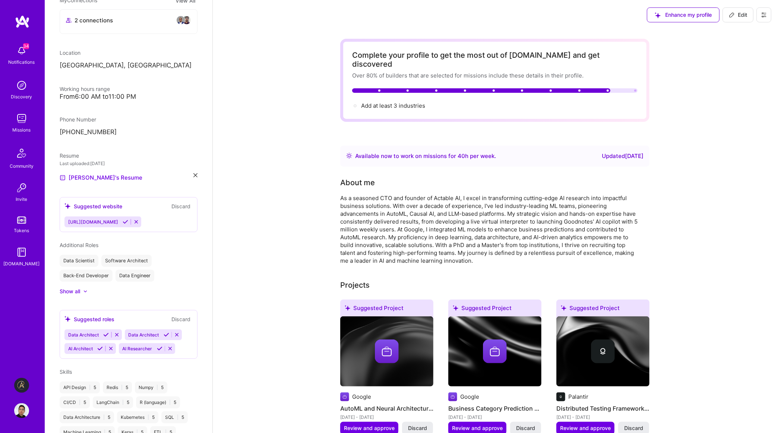
click at [128, 221] on icon at bounding box center [126, 222] width 6 height 6
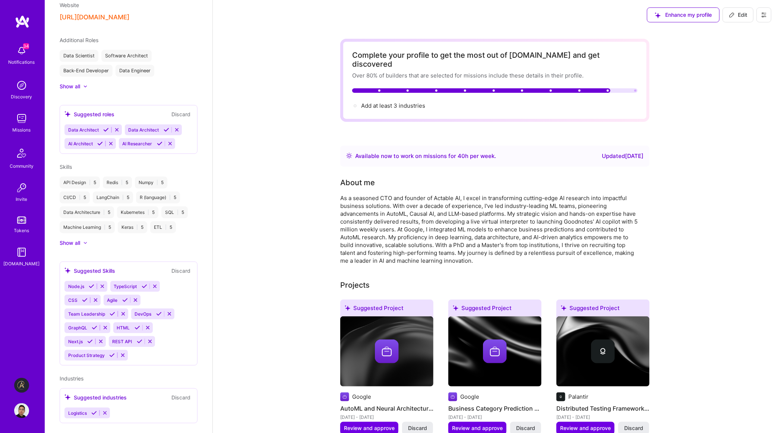
scroll to position [5, 0]
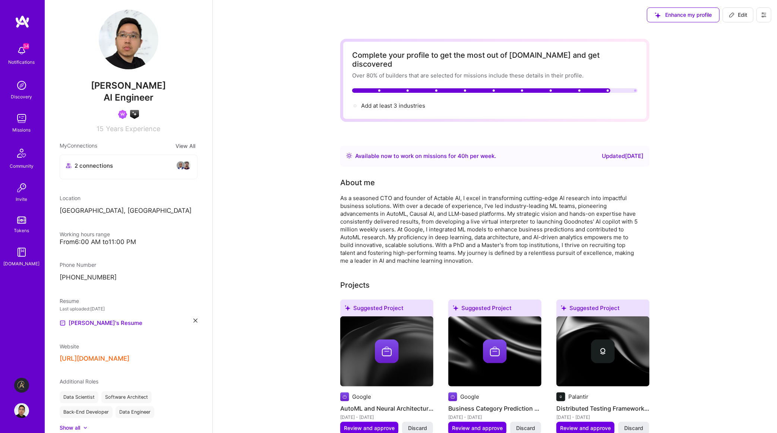
click at [763, 15] on icon at bounding box center [764, 15] width 6 height 6
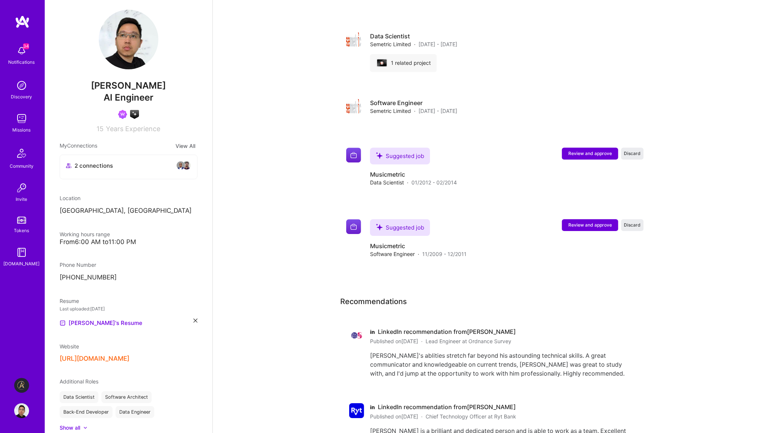
scroll to position [1370, 0]
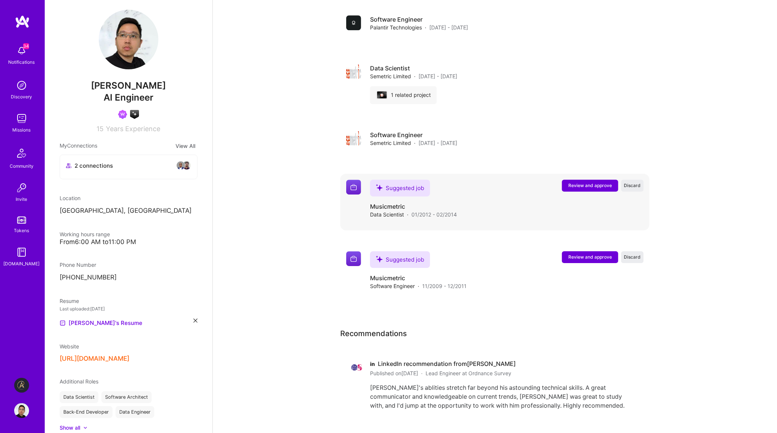
click at [587, 182] on span "Review and approve" at bounding box center [590, 185] width 44 height 6
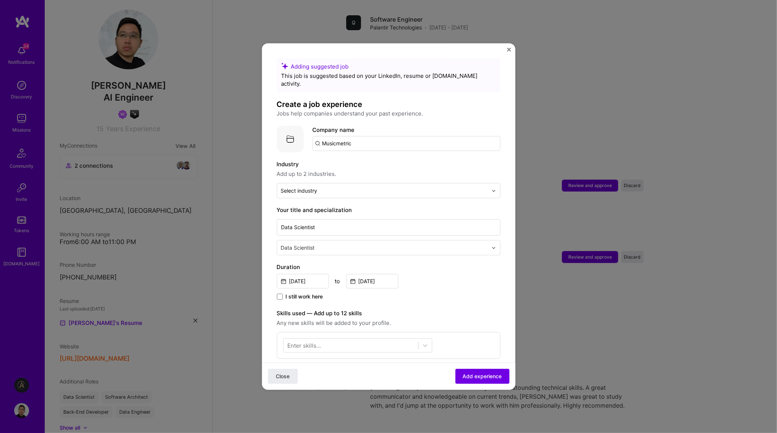
click at [622, 378] on div "Adding suggested job This job is suggested based on your LinkedIn, resume or A.…" at bounding box center [388, 216] width 777 height 433
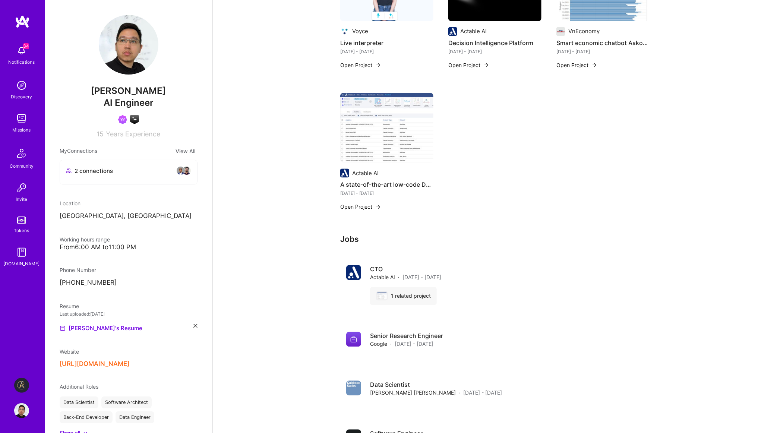
scroll to position [820, 0]
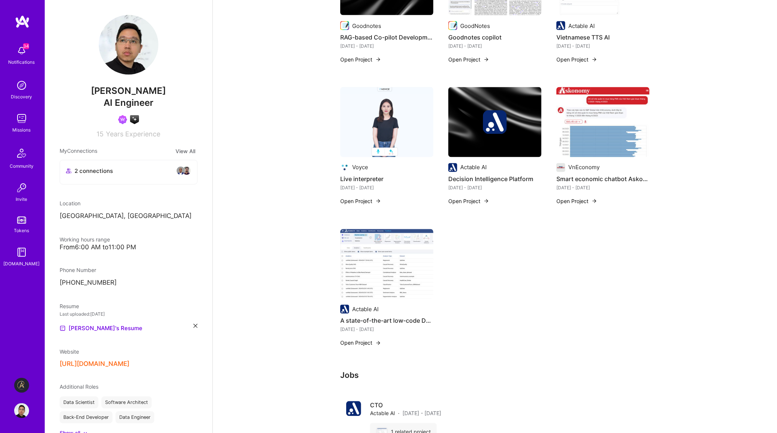
click at [26, 88] on img at bounding box center [21, 85] width 15 height 15
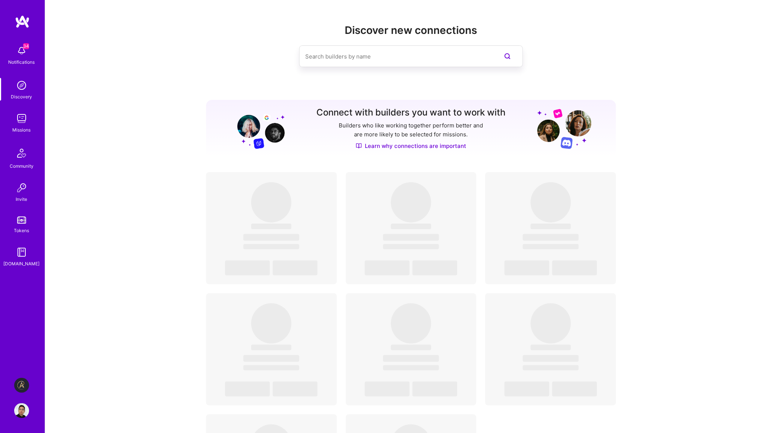
click at [76, 84] on div "Discover new connections Connect with builders you want to work with Builders w…" at bounding box center [411, 310] width 732 height 621
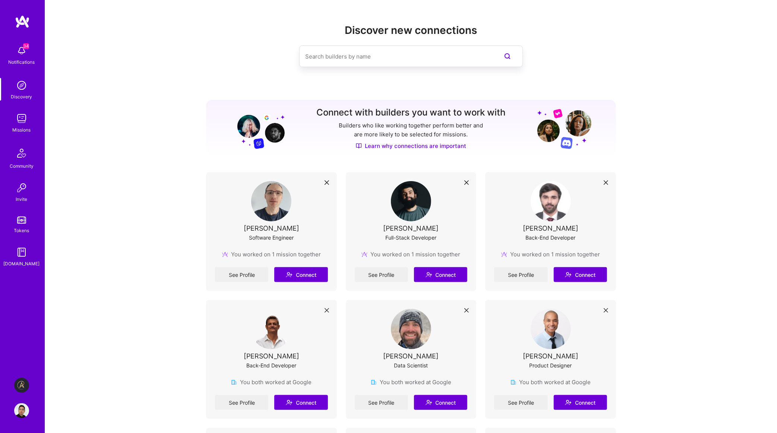
click at [25, 119] on img at bounding box center [21, 118] width 15 height 15
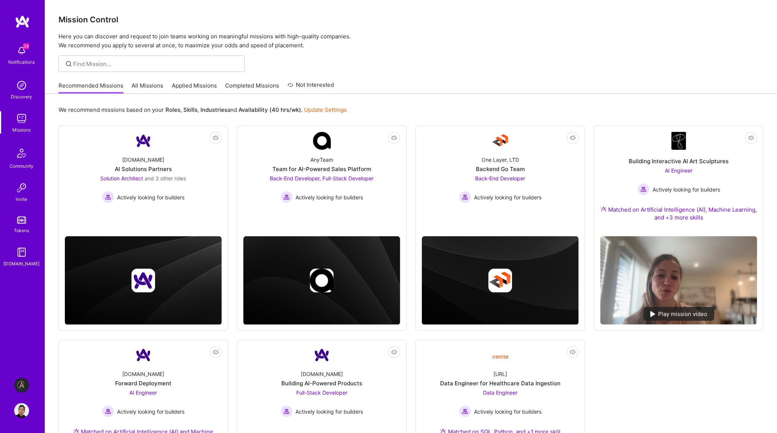
click at [190, 88] on link "Applied Missions" at bounding box center [194, 88] width 45 height 12
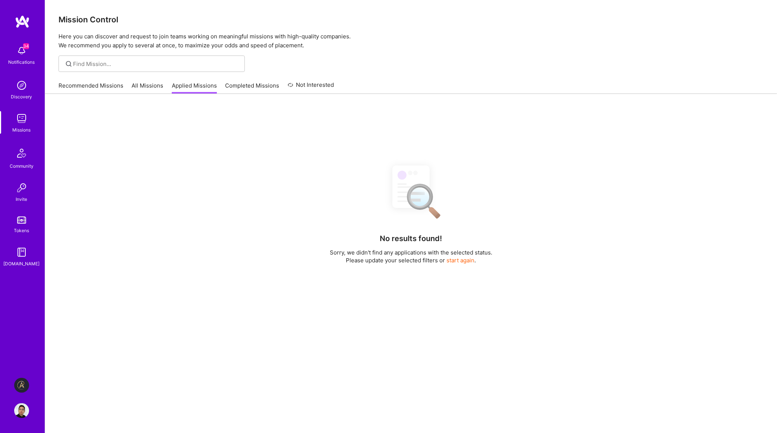
click at [193, 87] on link "Applied Missions" at bounding box center [194, 88] width 45 height 12
click at [146, 83] on link "All Missions" at bounding box center [148, 88] width 32 height 12
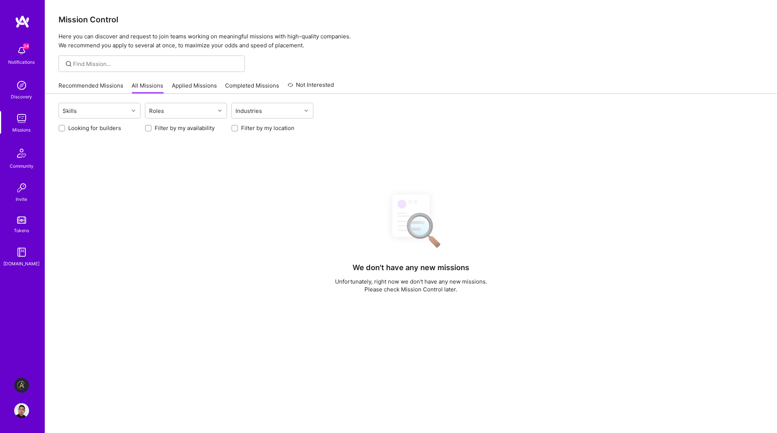
click at [193, 86] on link "Applied Missions" at bounding box center [194, 88] width 45 height 12
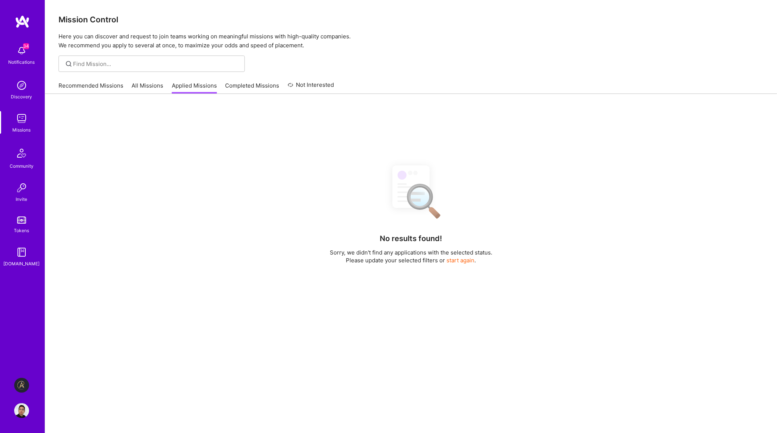
click at [89, 86] on link "Recommended Missions" at bounding box center [91, 88] width 65 height 12
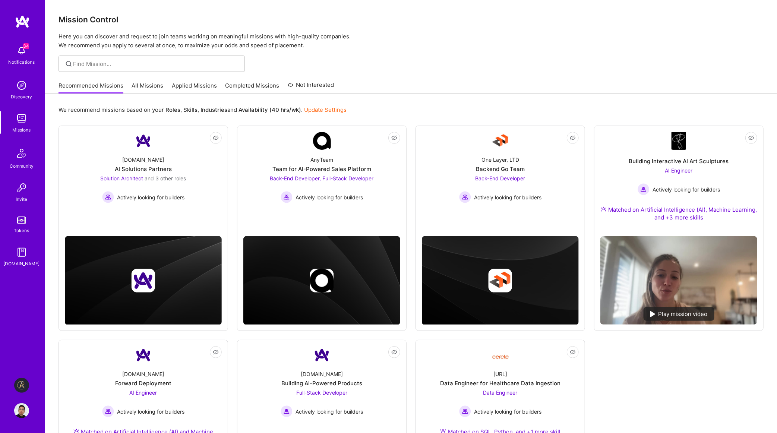
click at [179, 83] on link "Applied Missions" at bounding box center [194, 88] width 45 height 12
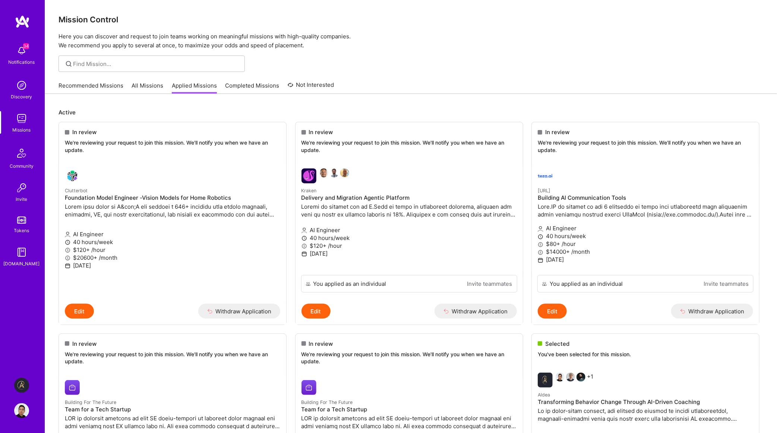
click at [21, 57] on img at bounding box center [21, 50] width 15 height 15
click at [22, 83] on img at bounding box center [21, 85] width 15 height 15
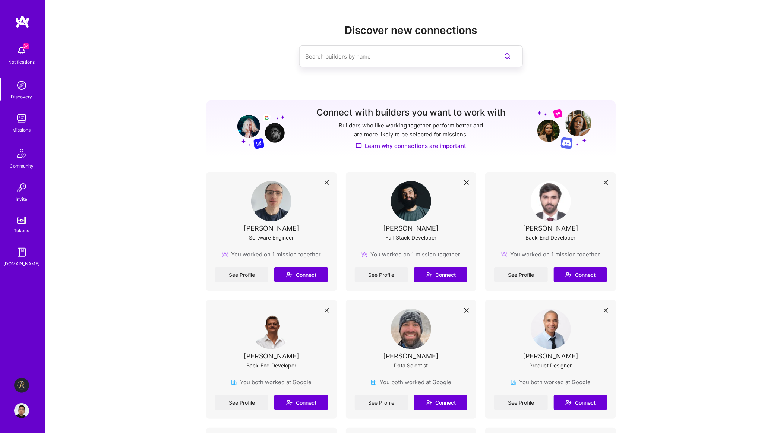
click at [26, 124] on img at bounding box center [21, 118] width 15 height 15
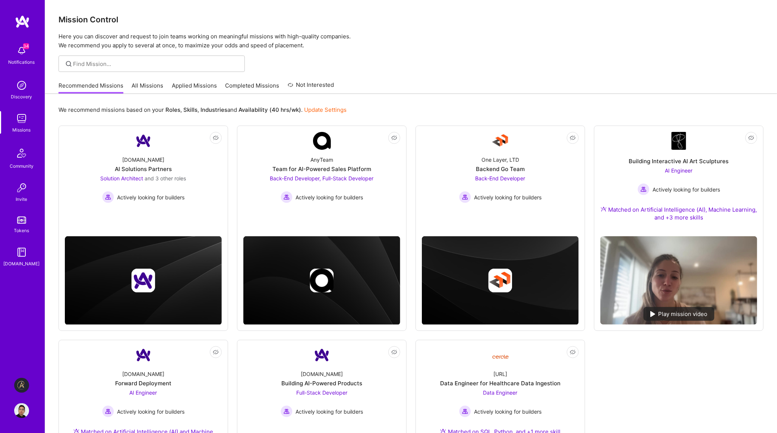
click at [405, 78] on div "Mission Control Here you can discover and request to join teams working on mean…" at bounding box center [411, 285] width 732 height 571
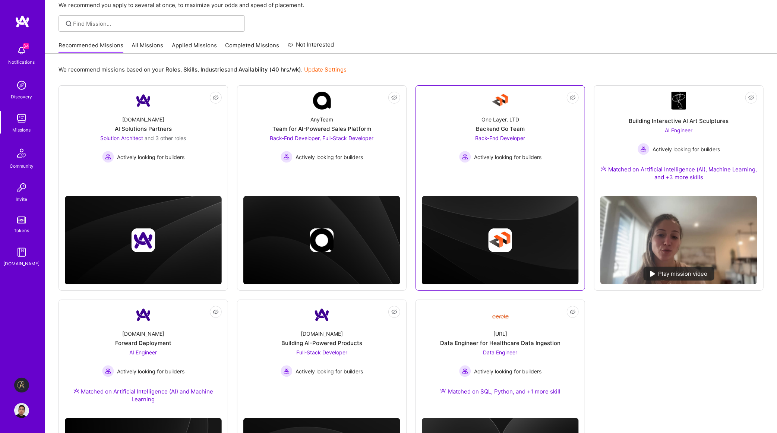
scroll to position [68, 0]
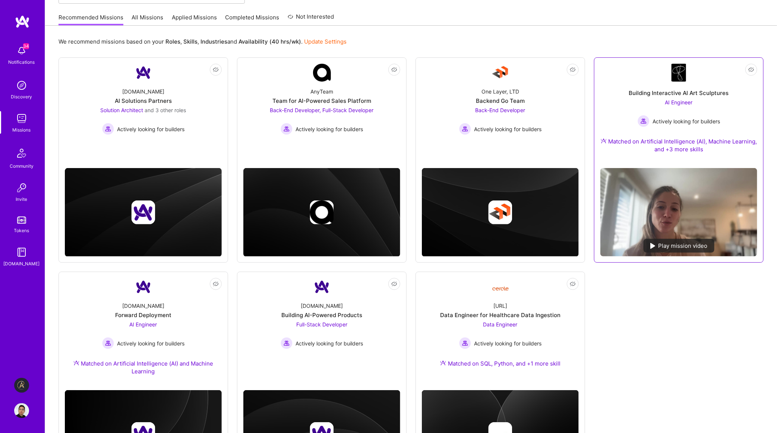
click at [664, 98] on div "Building Interactive AI Art Sculptures AI Engineer Actively looking for builder…" at bounding box center [678, 122] width 157 height 80
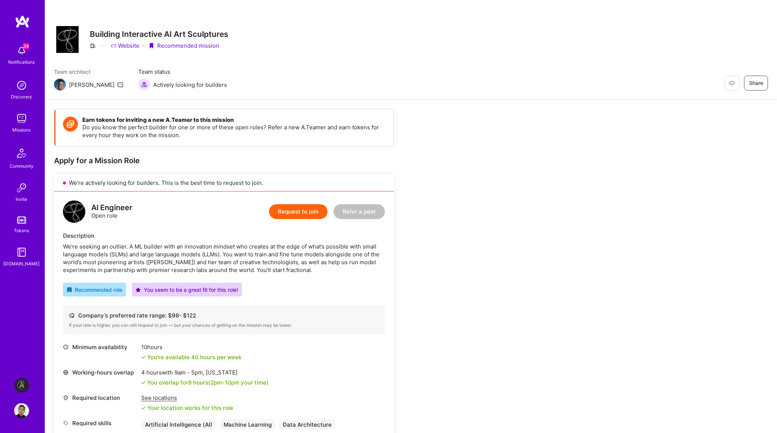
scroll to position [68, 0]
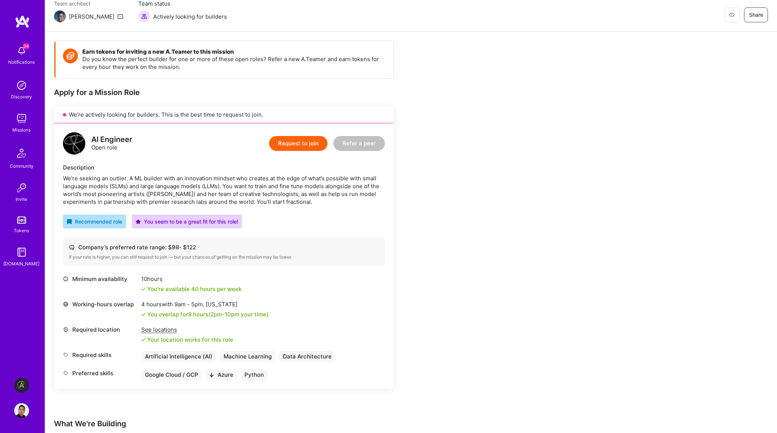
click at [455, 189] on div "Earn tokens for inviting a new A.Teamer to this mission Do you know the perfect…" at bounding box center [277, 388] width 447 height 695
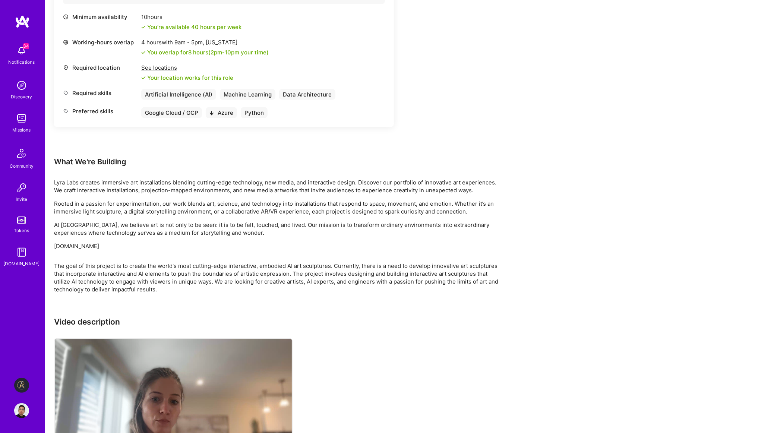
scroll to position [389, 0]
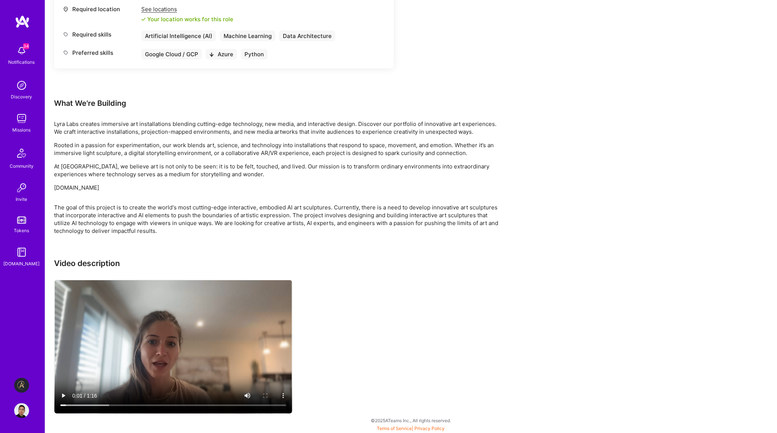
click at [387, 196] on div "Earn tokens for inviting a new A.Teamer to this mission Do you know the perfect…" at bounding box center [277, 67] width 447 height 695
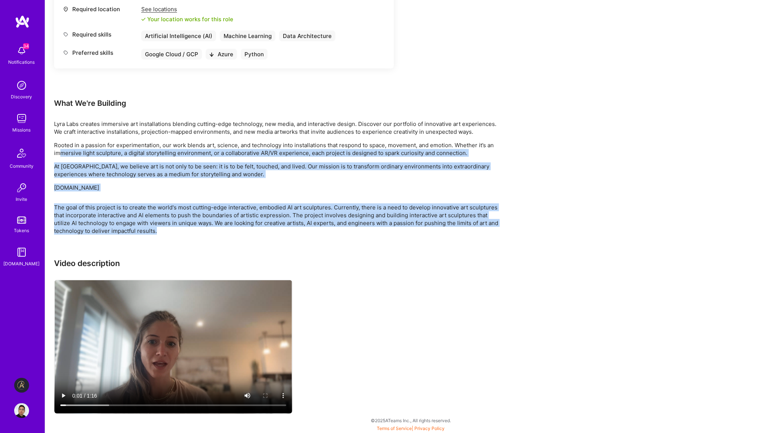
drag, startPoint x: 187, startPoint y: 238, endPoint x: 60, endPoint y: 149, distance: 154.5
click at [60, 149] on div "Earn tokens for inviting a new A.Teamer to this mission Do you know the perfect…" at bounding box center [277, 67] width 447 height 695
click at [185, 220] on div "The goal of this project is to create the world's most cutting-edge interactive…" at bounding box center [277, 218] width 447 height 31
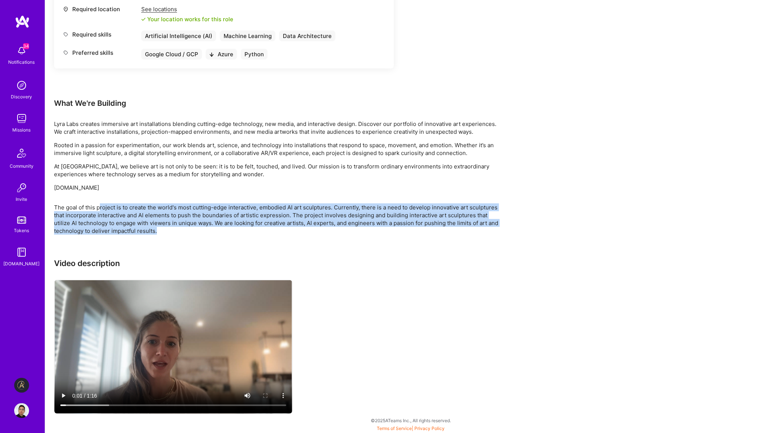
drag, startPoint x: 204, startPoint y: 235, endPoint x: 100, endPoint y: 203, distance: 108.4
click at [100, 203] on div "Earn tokens for inviting a new A.Teamer to this mission Do you know the perfect…" at bounding box center [277, 67] width 447 height 695
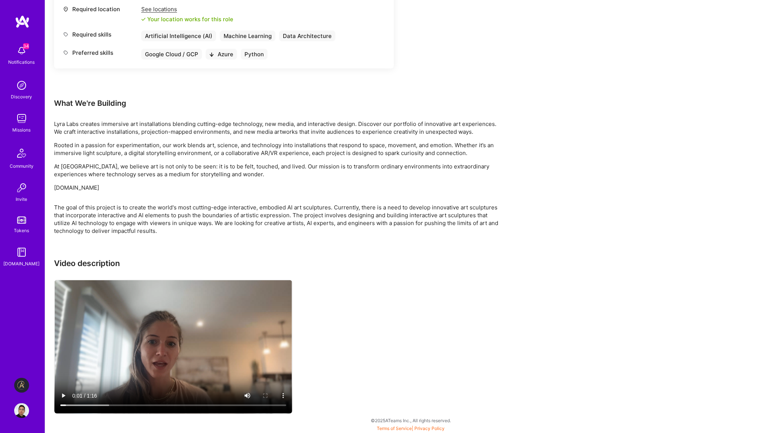
click at [109, 211] on div "The goal of this project is to create the world's most cutting-edge interactive…" at bounding box center [277, 218] width 447 height 31
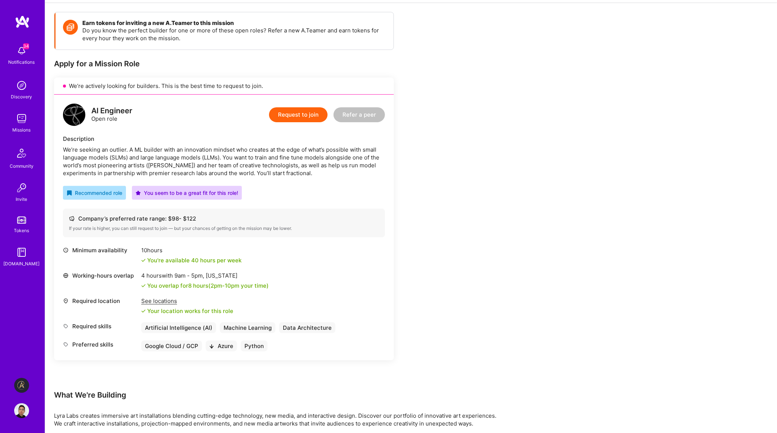
scroll to position [47, 0]
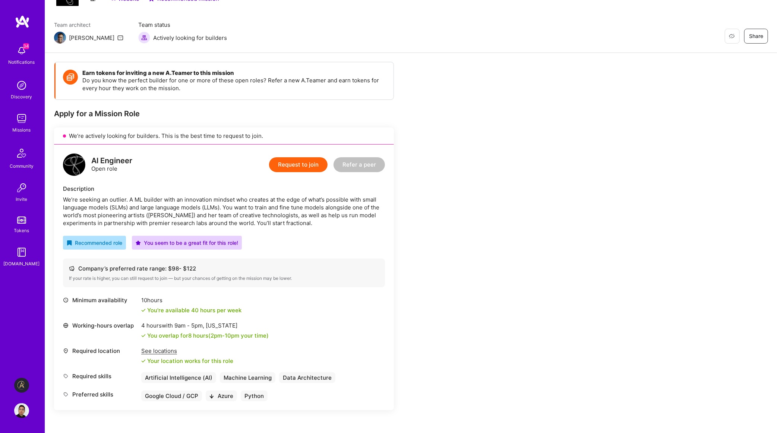
click at [291, 163] on button "Request to join" at bounding box center [298, 164] width 59 height 15
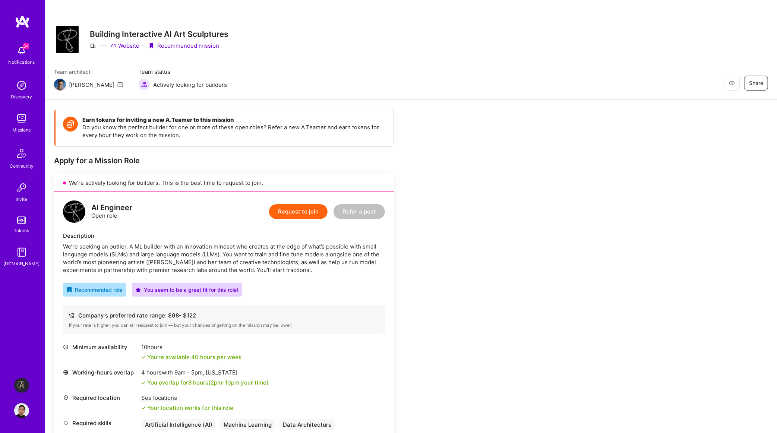
click at [308, 209] on button "Request to join" at bounding box center [298, 211] width 59 height 15
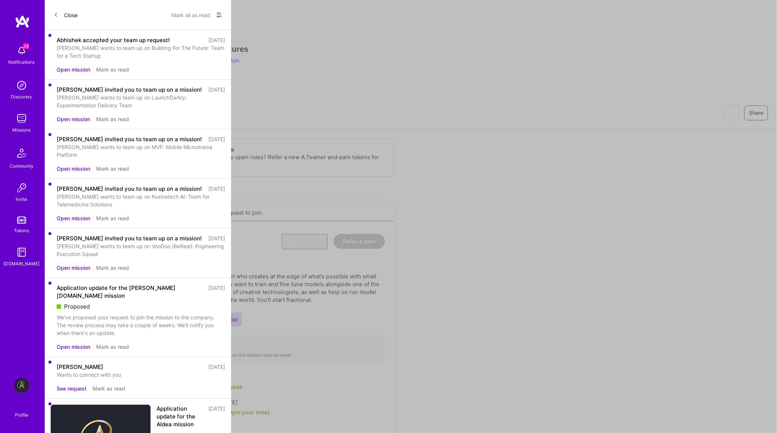
select select "GB"
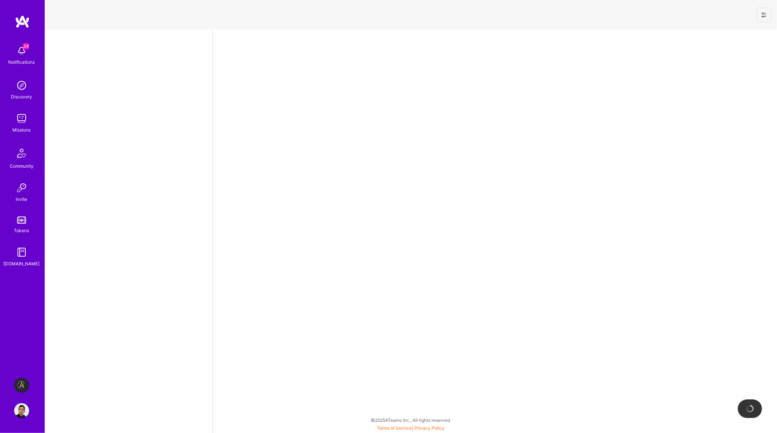
select select "GB"
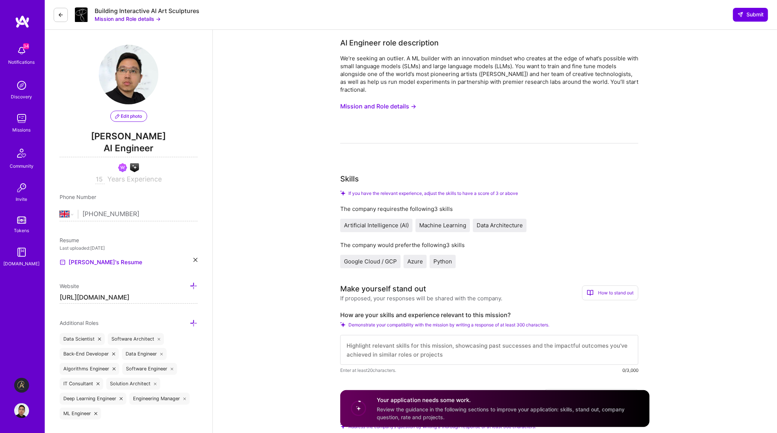
click at [400, 112] on button "Mission and Role details →" at bounding box center [378, 107] width 76 height 14
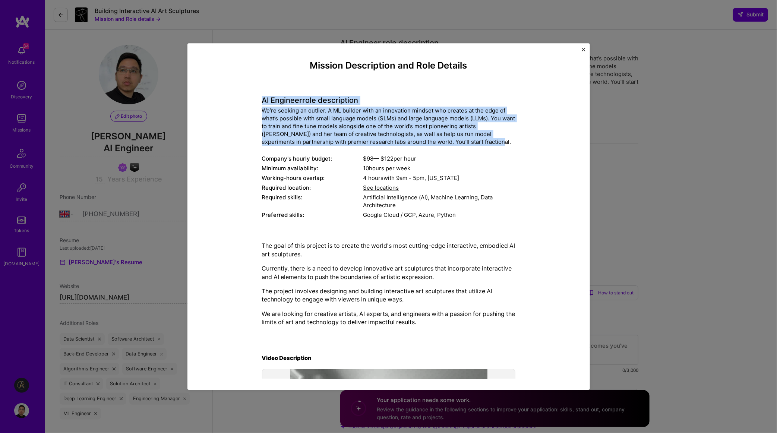
drag, startPoint x: 258, startPoint y: 98, endPoint x: 482, endPoint y: 147, distance: 229.6
click at [482, 147] on div "Mission Description and Role Details AI Engineer role description We’re seeking…" at bounding box center [389, 271] width 368 height 422
copy div "AI Engineer role description We’re seeking an outlier. A ML builder with an inn…"
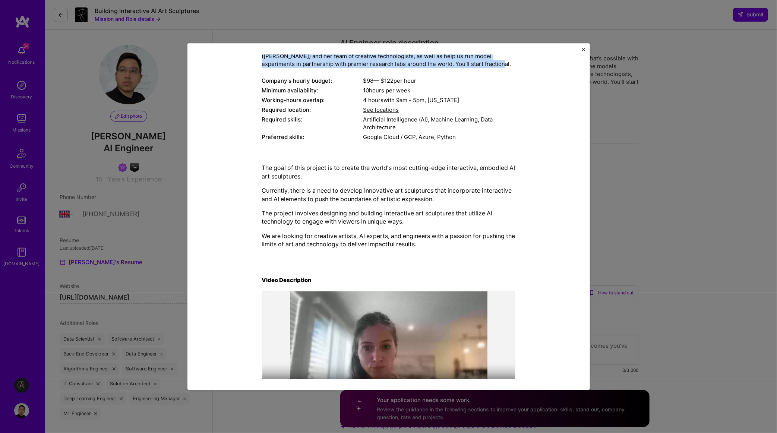
scroll to position [109, 0]
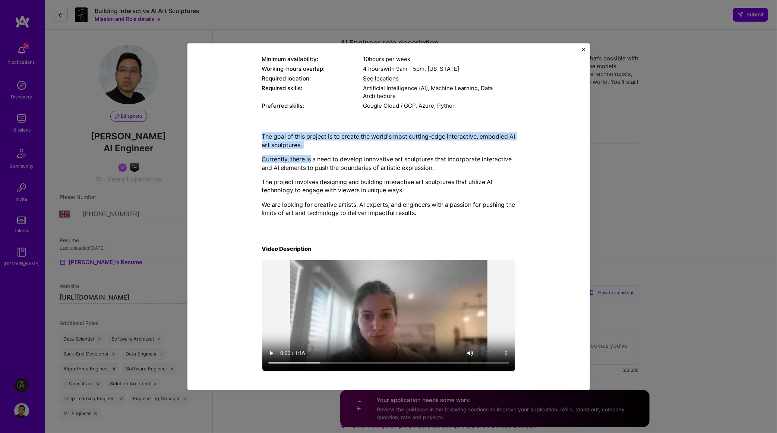
drag, startPoint x: 261, startPoint y: 138, endPoint x: 312, endPoint y: 158, distance: 53.9
click at [312, 158] on div "Mission Description and Role Details AI Engineer role description We’re seeking…" at bounding box center [389, 162] width 368 height 422
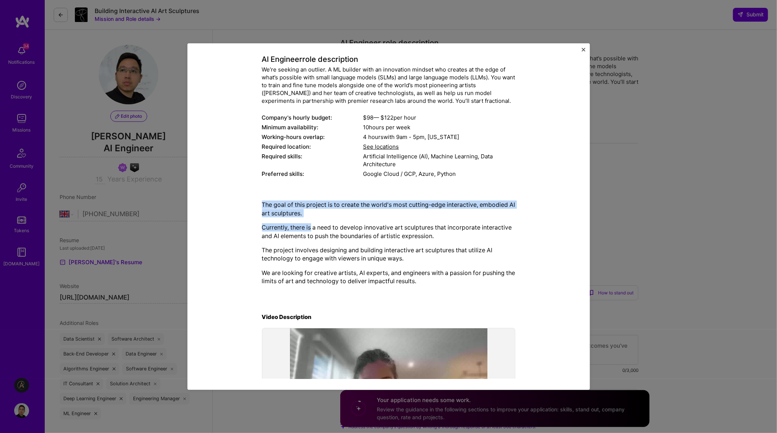
click at [267, 210] on p "The goal of this project is to create the world's most cutting-edge interactive…" at bounding box center [388, 209] width 253 height 17
drag, startPoint x: 261, startPoint y: 173, endPoint x: 288, endPoint y: 183, distance: 28.1
click at [288, 183] on div "Mission Description and Role Details AI Engineer role description We’re seeking…" at bounding box center [389, 230] width 368 height 422
click at [266, 170] on div "AI Engineer role description We’re seeking an outlier. A ML builder with an inn…" at bounding box center [388, 112] width 253 height 135
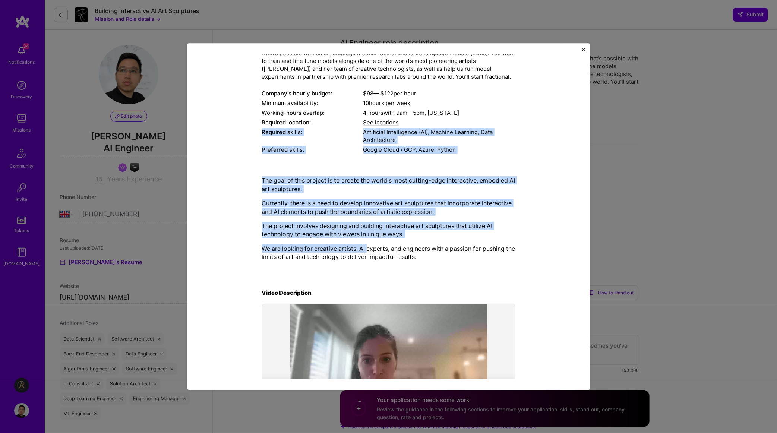
scroll to position [109, 0]
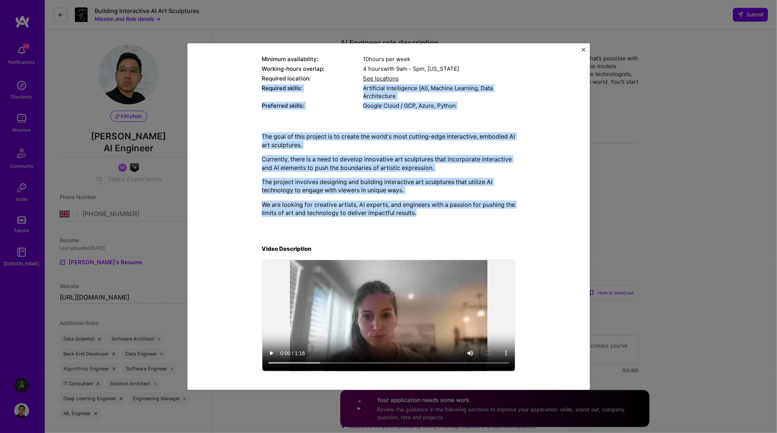
drag, startPoint x: 261, startPoint y: 157, endPoint x: 455, endPoint y: 219, distance: 203.5
click at [455, 219] on div "Mission Description and Role Details AI Engineer role description We’re seeking…" at bounding box center [389, 162] width 368 height 422
copy div "Required skills: Artificial Intelligence (AI), Machine Learning, Data Architect…"
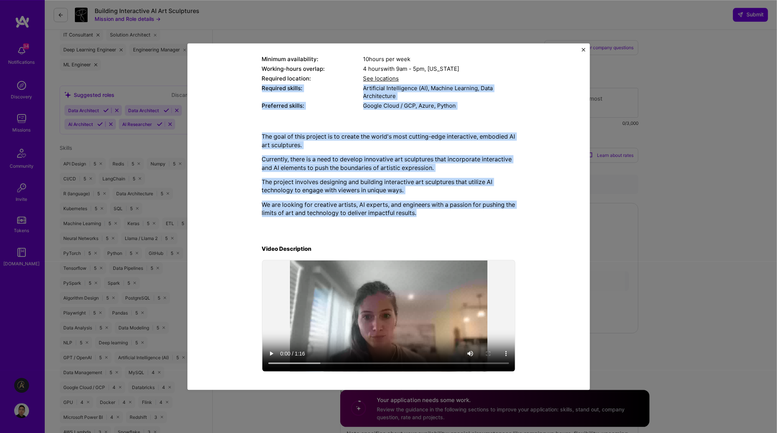
scroll to position [273, 0]
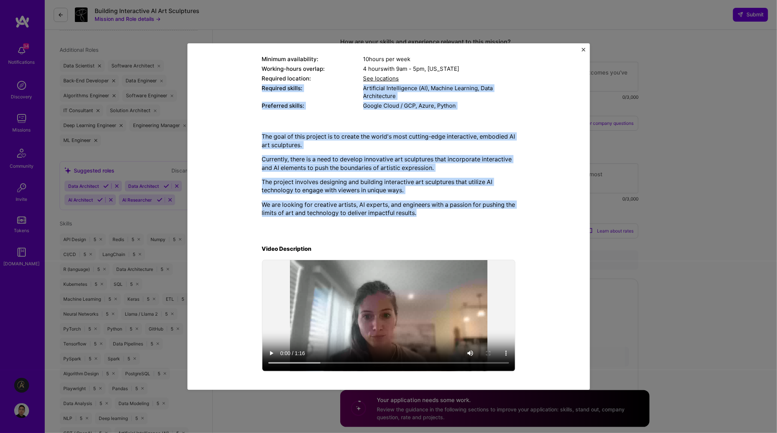
click at [582, 47] on div "Mission Description and Role Details AI Engineer role description We’re seeking…" at bounding box center [388, 216] width 402 height 347
click at [582, 50] on img "Close" at bounding box center [584, 50] width 4 height 4
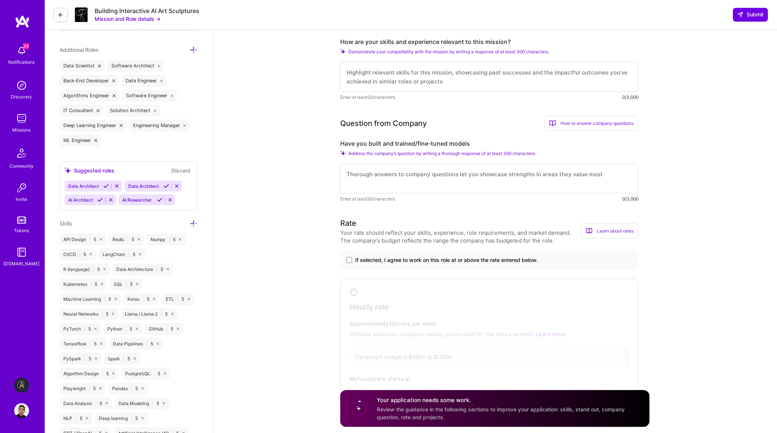
scroll to position [0, 0]
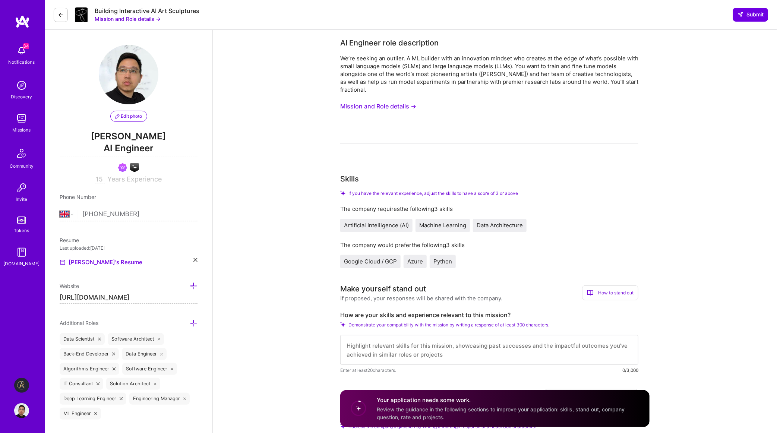
click at [465, 110] on div "We’re seeking an outlier. A ML builder with an innovation mindset who creates a…" at bounding box center [489, 98] width 298 height 89
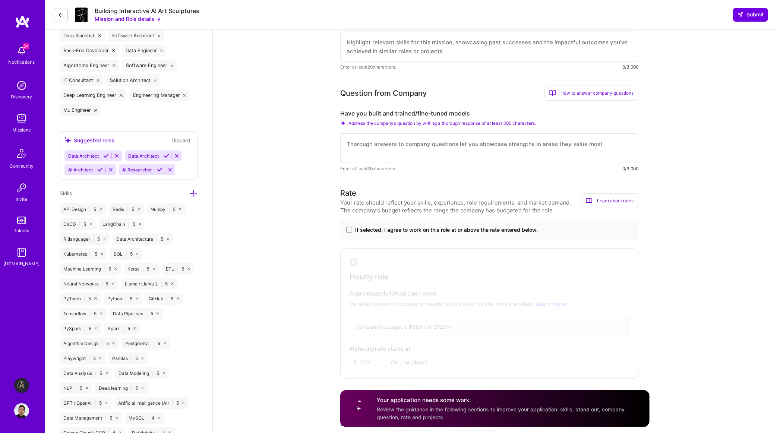
scroll to position [273, 0]
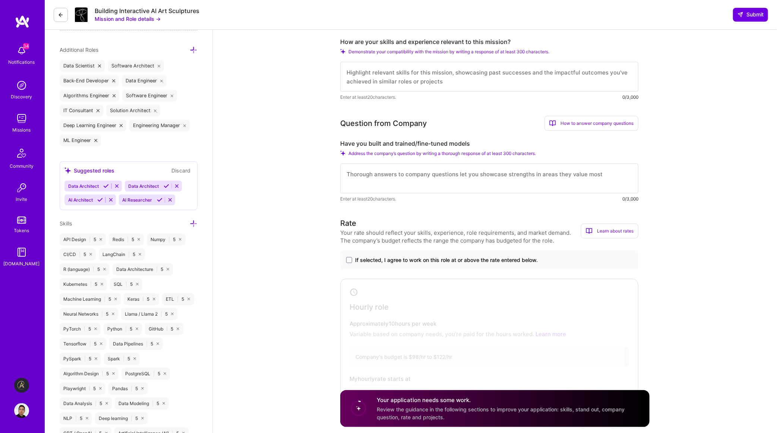
click at [407, 171] on textarea at bounding box center [489, 179] width 298 height 30
click at [401, 81] on textarea at bounding box center [489, 77] width 298 height 30
paste textarea "As a Machine Learning leader with over 10 years of hands-on experience in AI an…"
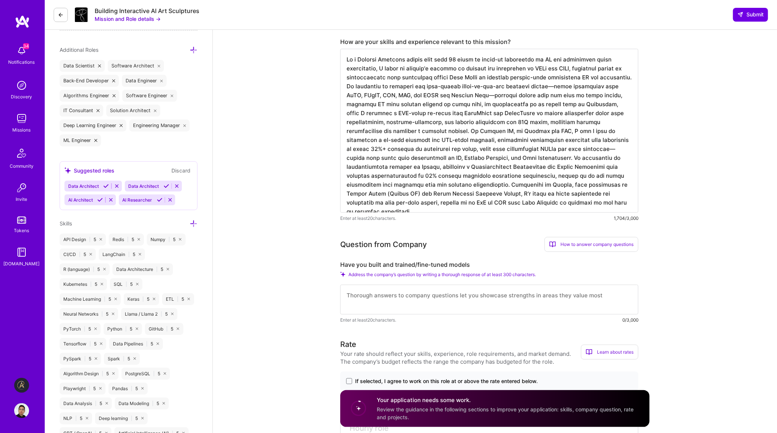
type textarea "As a Machine Learning leader with over 10 years of hands-on experience in AI an…"
click at [398, 302] on textarea at bounding box center [489, 300] width 298 height 30
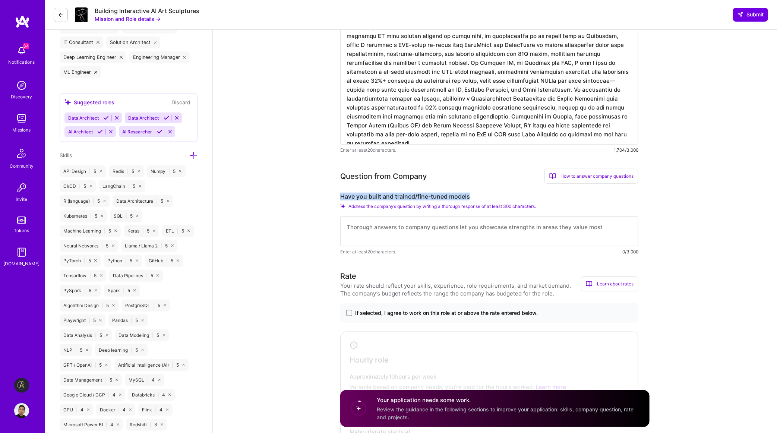
drag, startPoint x: 479, startPoint y: 197, endPoint x: 241, endPoint y: 118, distance: 250.6
copy label "Have you built and trained/fine-tuned models"
click at [386, 237] on textarea at bounding box center [489, 232] width 298 height 30
paste textarea "Yes, I have extensive experience building, training, and fine-tuning a wide ran…"
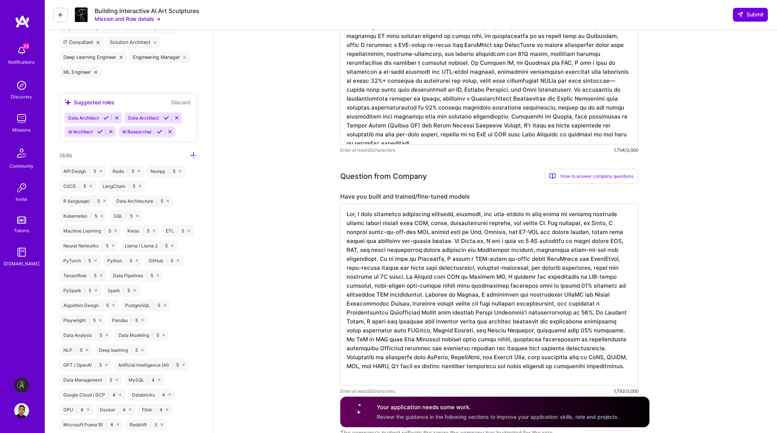
scroll to position [0, 0]
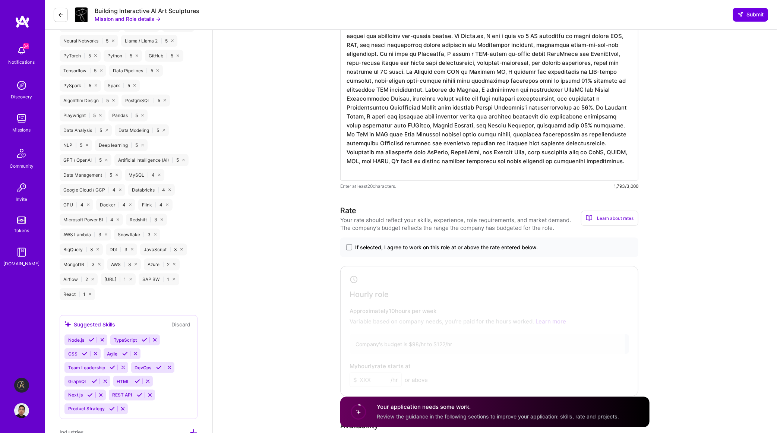
type textarea "Yes, I have extensive experience building, training, and fine-tuning a wide ran…"
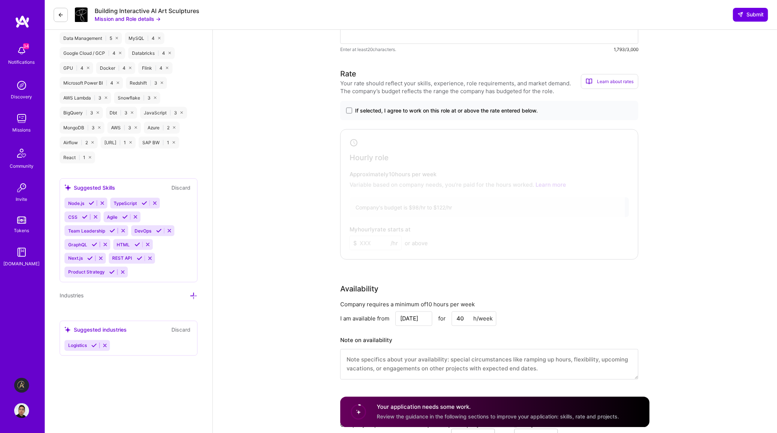
click at [372, 114] on span "If selected, I agree to work on this role at or above the rate entered below." at bounding box center [446, 110] width 183 height 7
click at [0, 0] on input "If selected, I agree to work on this role at or above the rate entered below." at bounding box center [0, 0] width 0 height 0
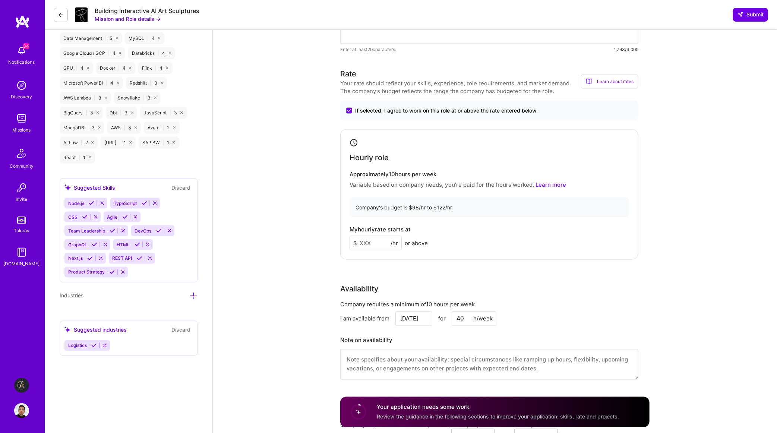
click at [372, 244] on input at bounding box center [376, 243] width 52 height 15
click at [612, 299] on div "Availability Company requires a minimum of 10 hours per week I am available fro…" at bounding box center [489, 336] width 298 height 105
click at [375, 245] on input "120" at bounding box center [376, 243] width 52 height 15
type input "100"
click at [494, 275] on div "Rate Your rate should reflect your skills, experience, role requirements, and m…" at bounding box center [494, 228] width 309 height 321
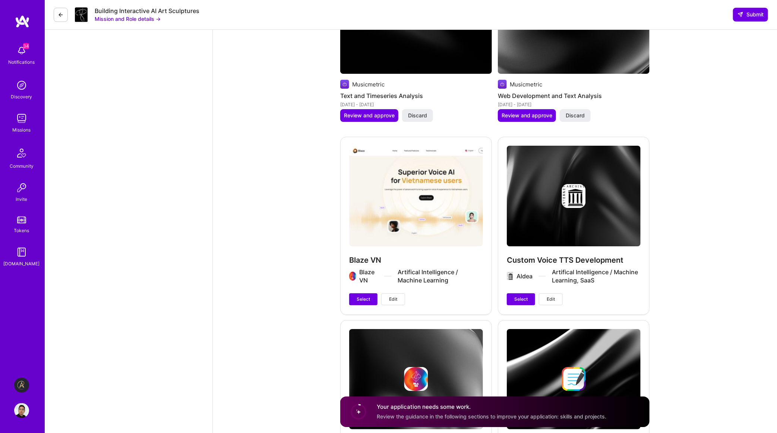
scroll to position [1776, 0]
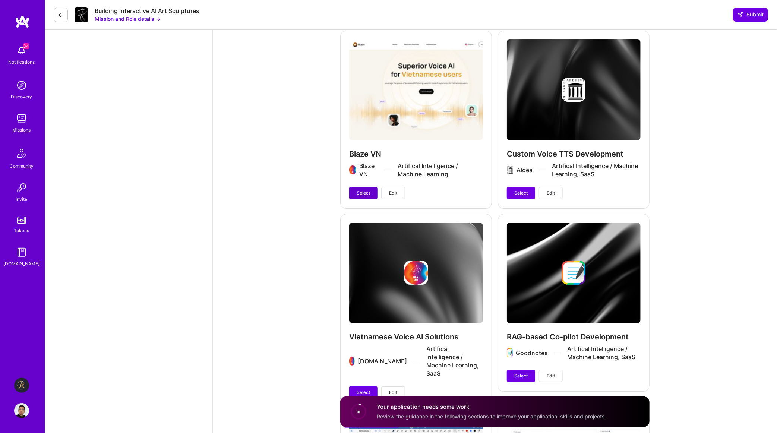
click at [359, 195] on span "Select" at bounding box center [363, 193] width 13 height 7
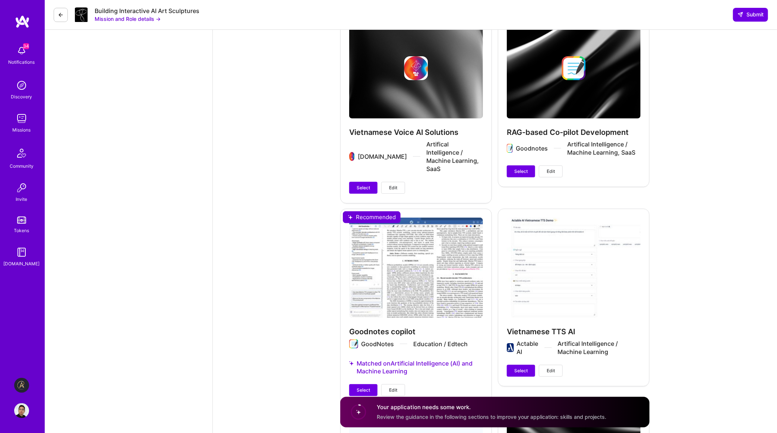
scroll to position [2050, 0]
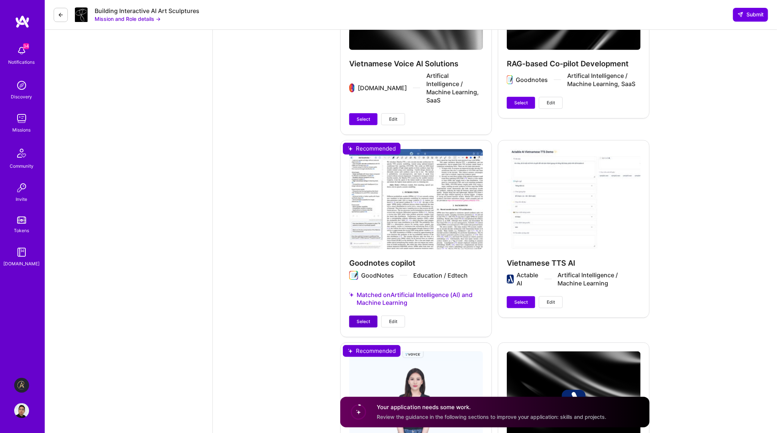
click at [369, 318] on span "Select" at bounding box center [363, 321] width 13 height 7
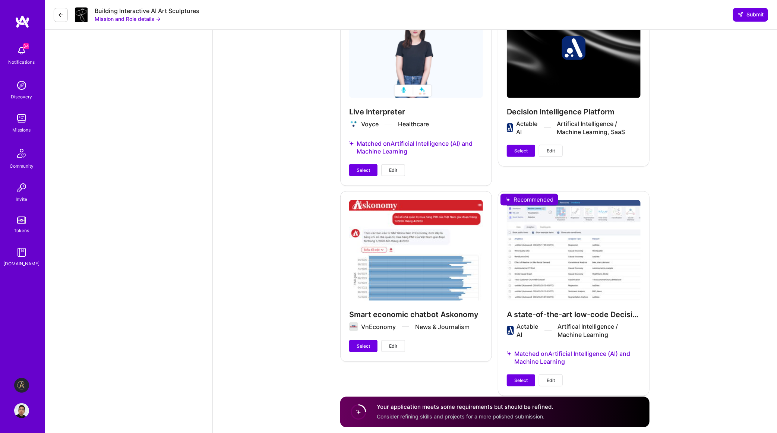
scroll to position [2404, 0]
click at [526, 374] on button "Select" at bounding box center [521, 380] width 28 height 12
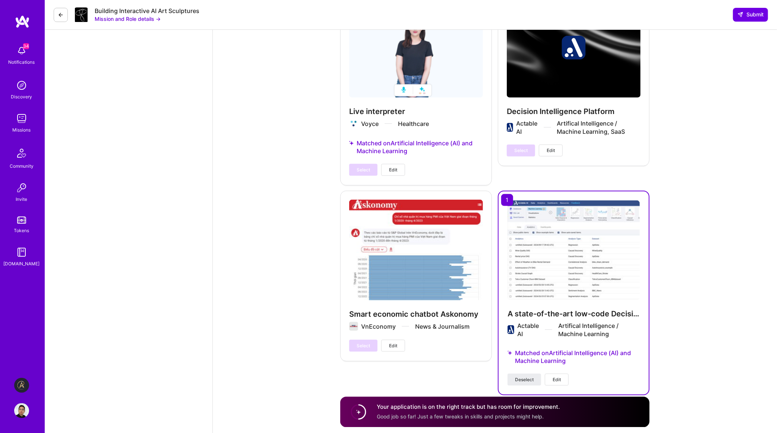
scroll to position [2405, 0]
click at [752, 18] on span "Submit" at bounding box center [751, 14] width 26 height 7
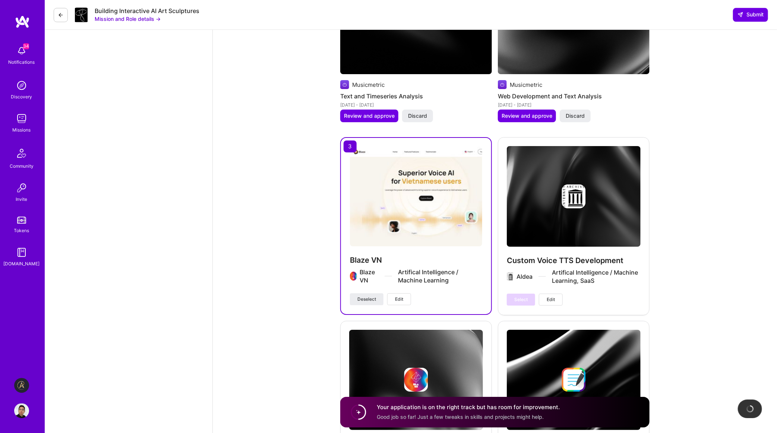
scroll to position [1653, 0]
